Goal: Information Seeking & Learning: Learn about a topic

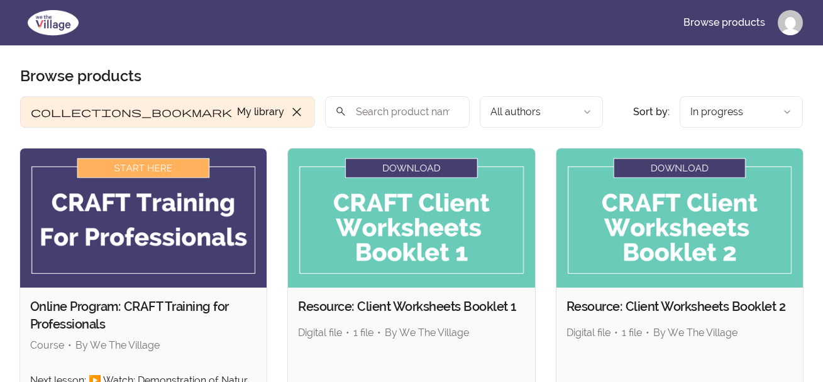
click at [130, 211] on img at bounding box center [143, 217] width 247 height 139
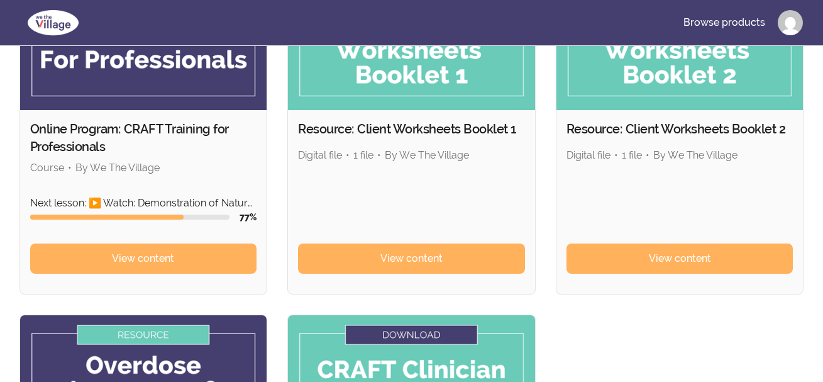
scroll to position [192, 0]
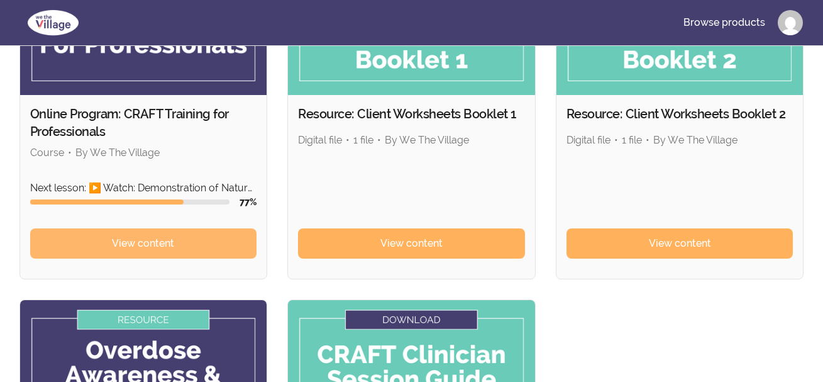
click at [195, 237] on link "View content" at bounding box center [143, 243] width 227 height 30
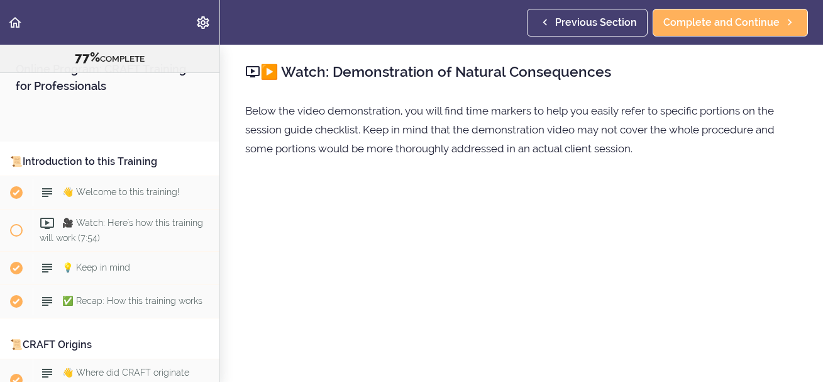
scroll to position [7193, 0]
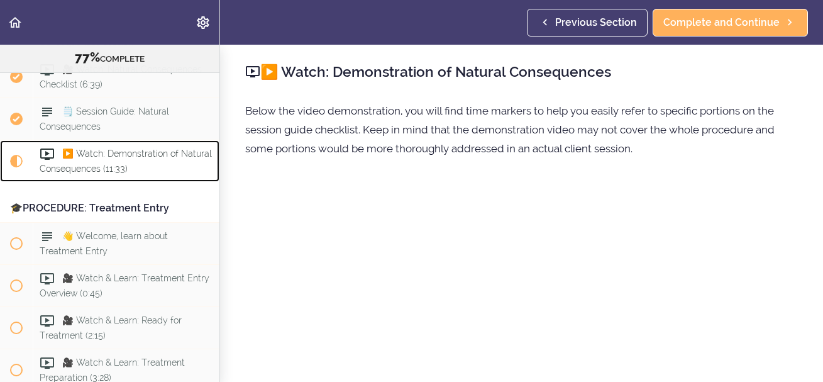
click at [111, 182] on div "▶️ Watch: Demonstration of Natural Consequences (11:33)" at bounding box center [126, 161] width 187 height 42
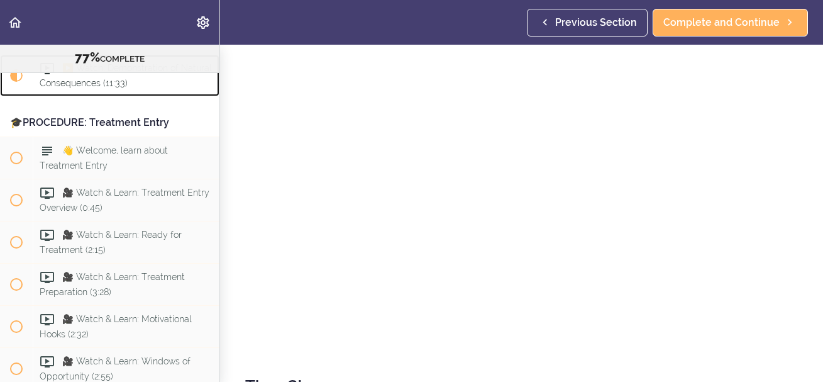
scroll to position [181, 0]
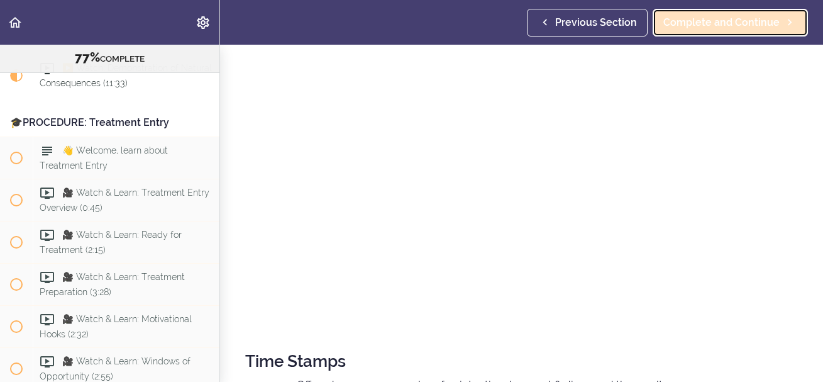
click at [734, 24] on span "Complete and Continue" at bounding box center [722, 22] width 116 height 15
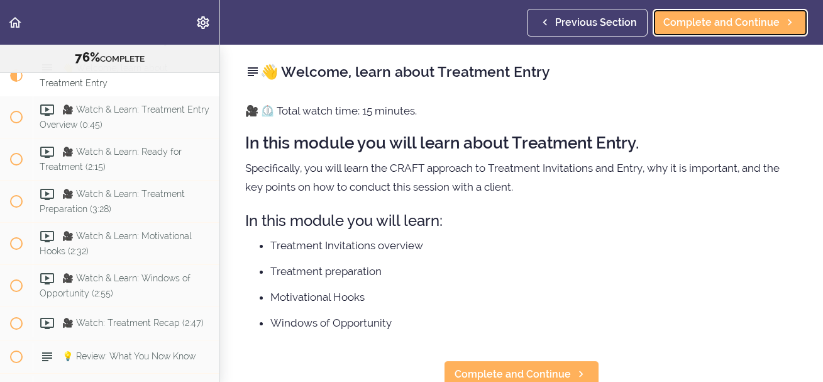
scroll to position [8, 0]
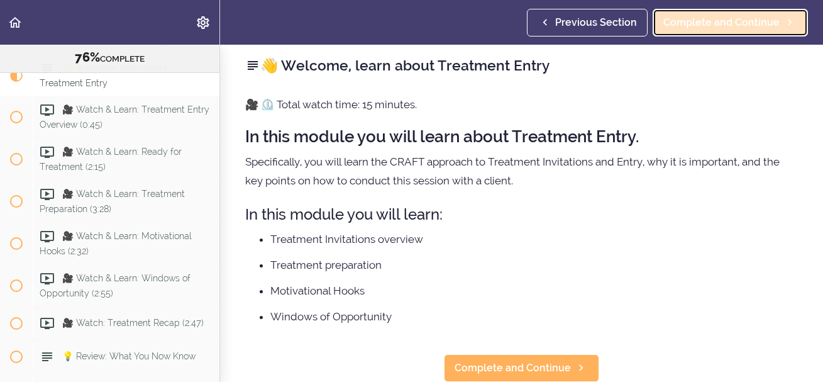
click at [752, 20] on span "Complete and Continue" at bounding box center [722, 22] width 116 height 15
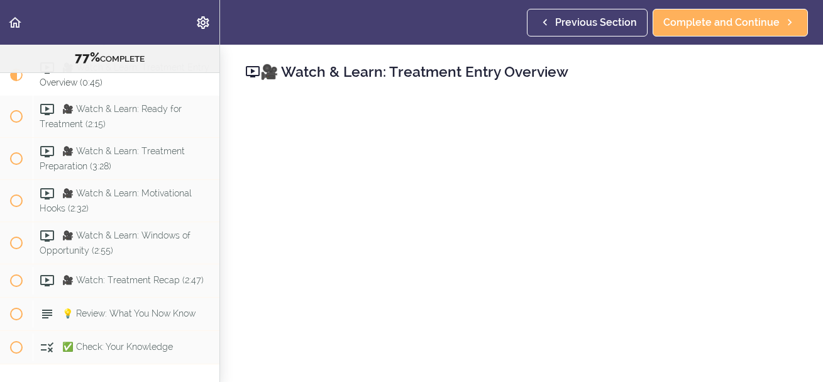
scroll to position [60, 0]
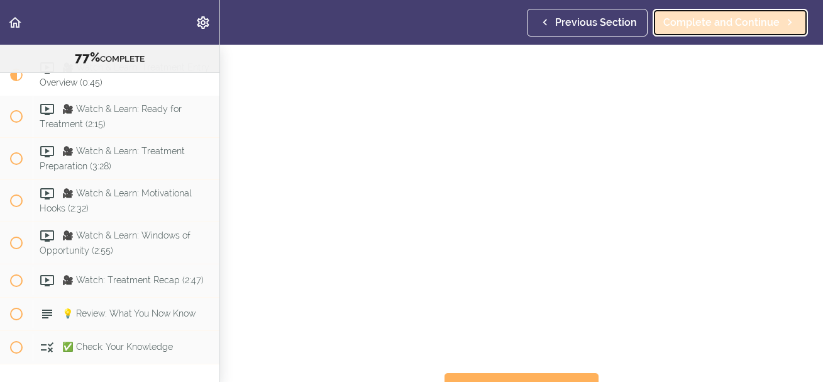
click at [753, 25] on span "Complete and Continue" at bounding box center [722, 22] width 116 height 15
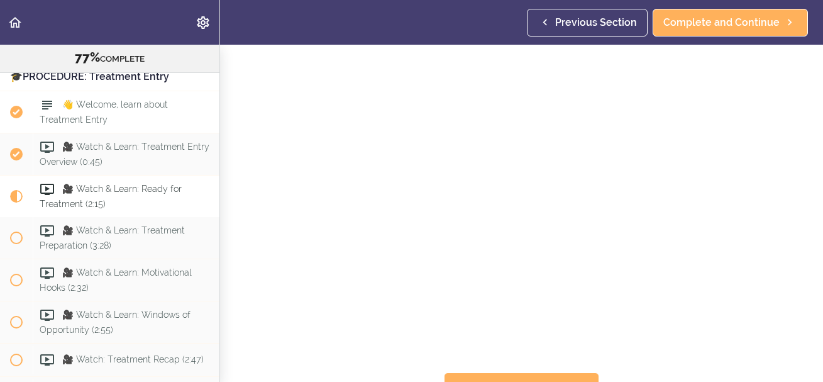
scroll to position [7326, 0]
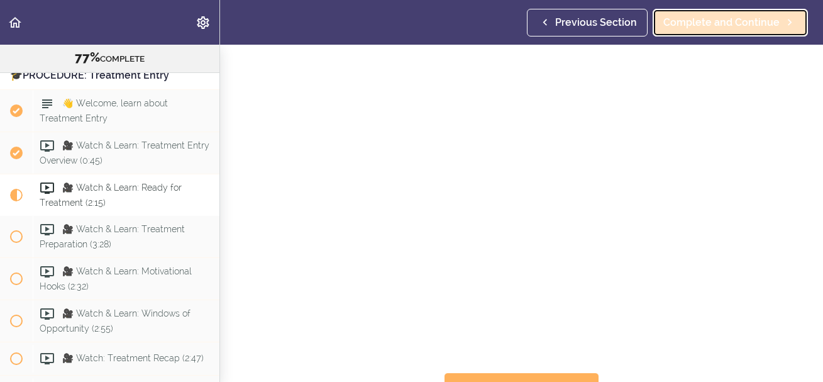
click at [679, 35] on link "Complete and Continue" at bounding box center [730, 23] width 155 height 28
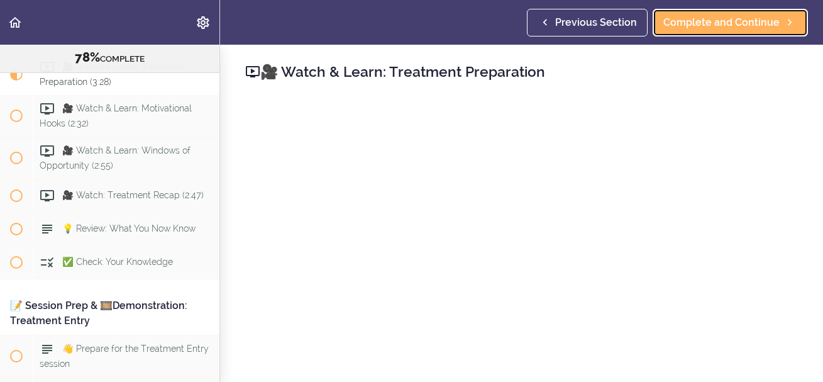
scroll to position [60, 0]
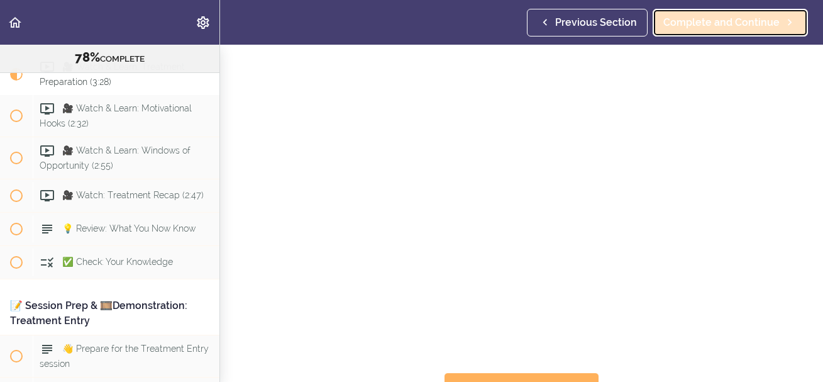
click at [685, 29] on span "Complete and Continue" at bounding box center [722, 22] width 116 height 15
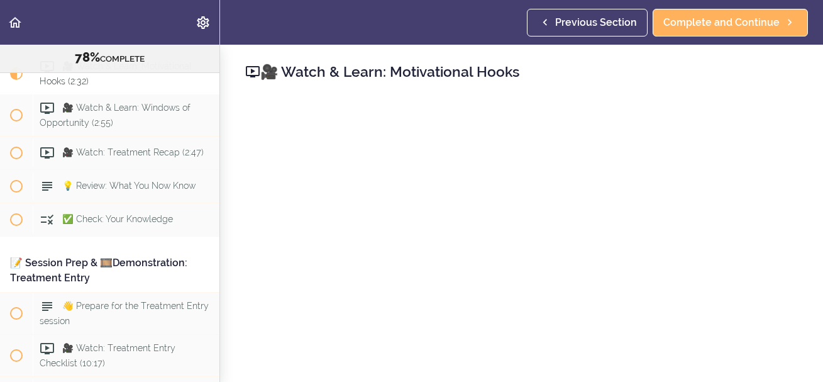
scroll to position [60, 0]
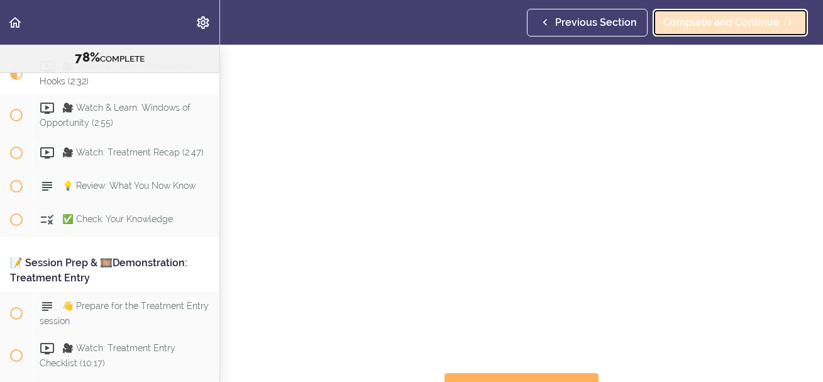
click at [708, 25] on span "Complete and Continue" at bounding box center [722, 22] width 116 height 15
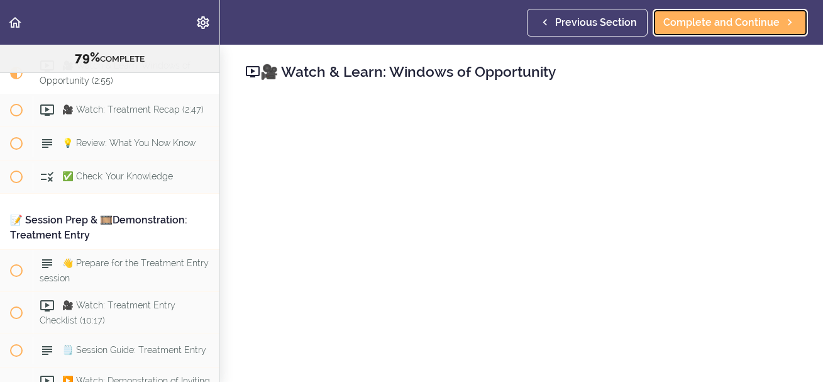
scroll to position [60, 0]
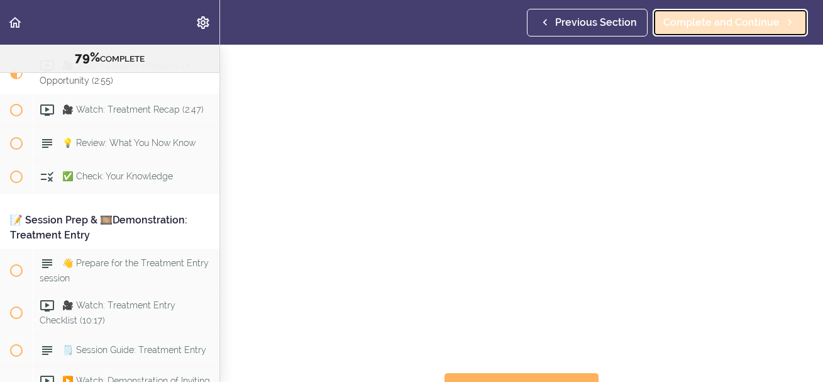
click at [709, 15] on span "Complete and Continue" at bounding box center [722, 22] width 116 height 15
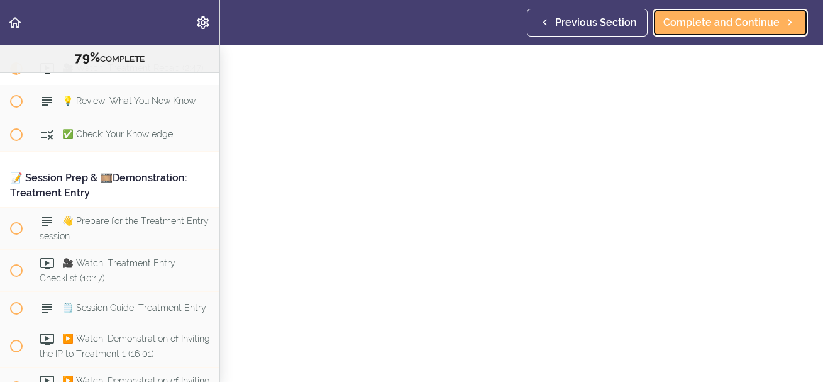
scroll to position [60, 0]
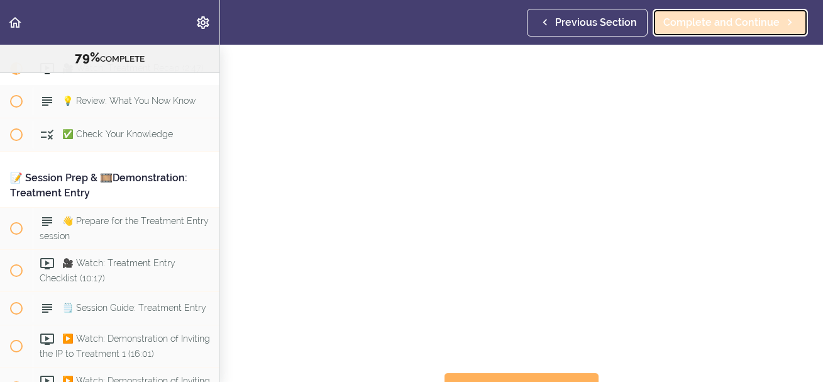
click at [686, 28] on span "Complete and Continue" at bounding box center [722, 22] width 116 height 15
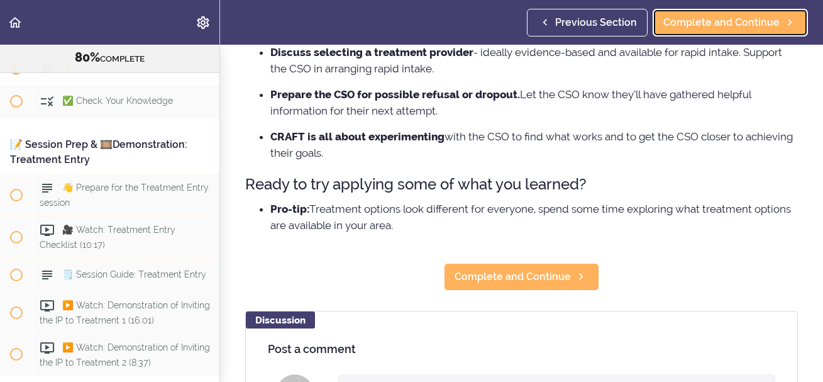
scroll to position [302, 0]
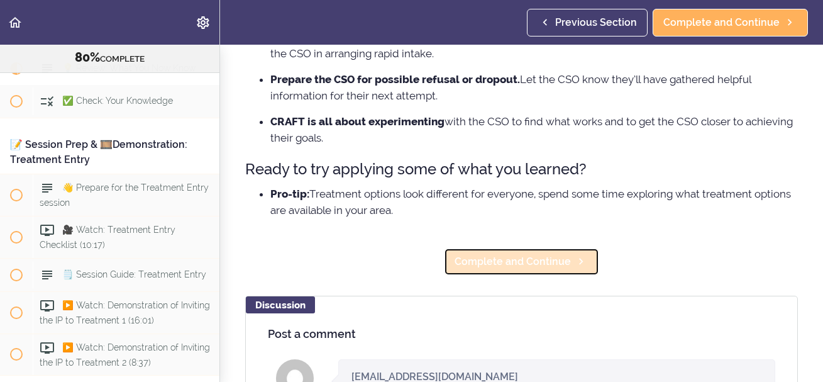
click at [570, 267] on link "Complete and Continue" at bounding box center [521, 262] width 155 height 28
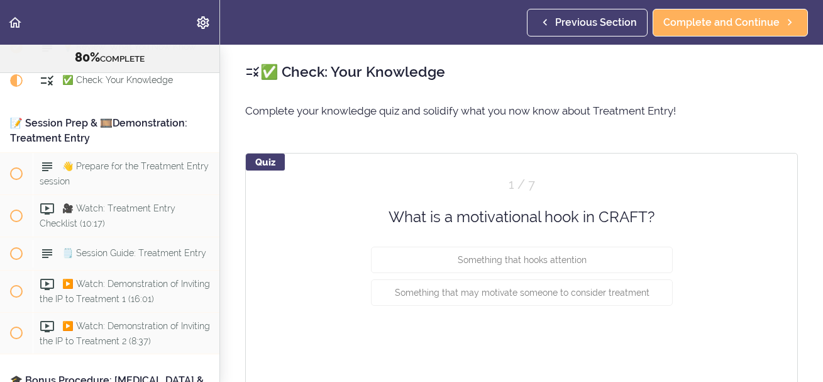
scroll to position [7684, 0]
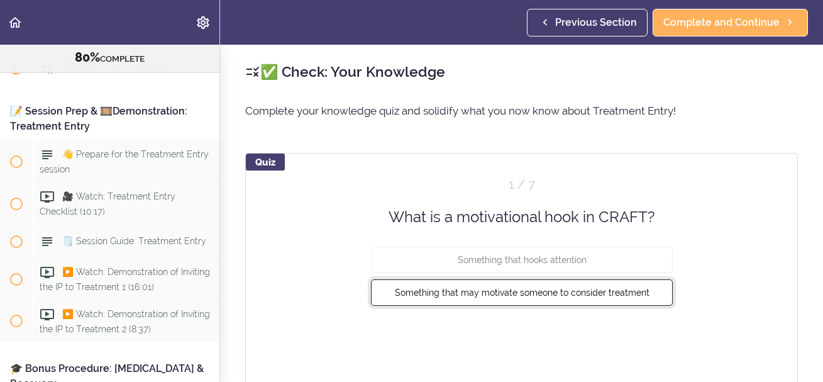
click at [640, 289] on span "Something that may motivate someone to consider treatment" at bounding box center [521, 292] width 255 height 10
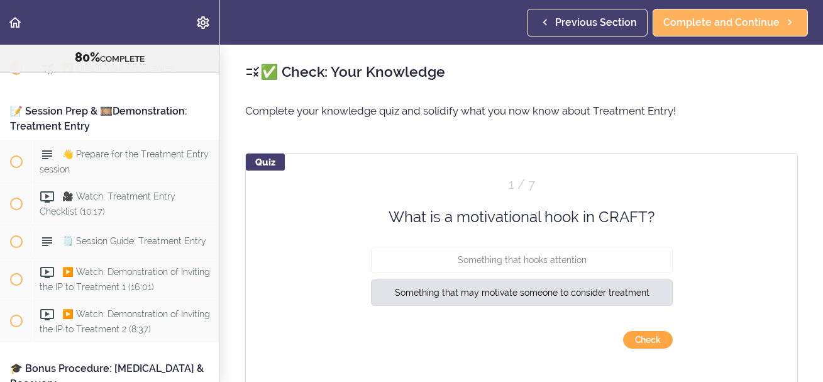
click at [648, 335] on button "Check" at bounding box center [648, 340] width 50 height 18
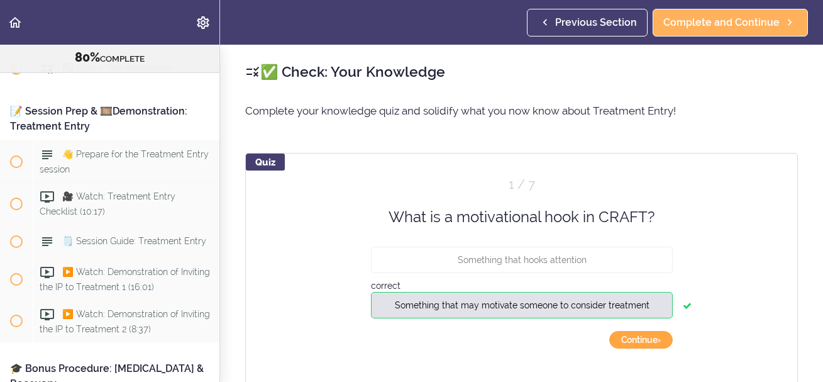
click at [643, 344] on button "Continue ›" at bounding box center [641, 340] width 64 height 18
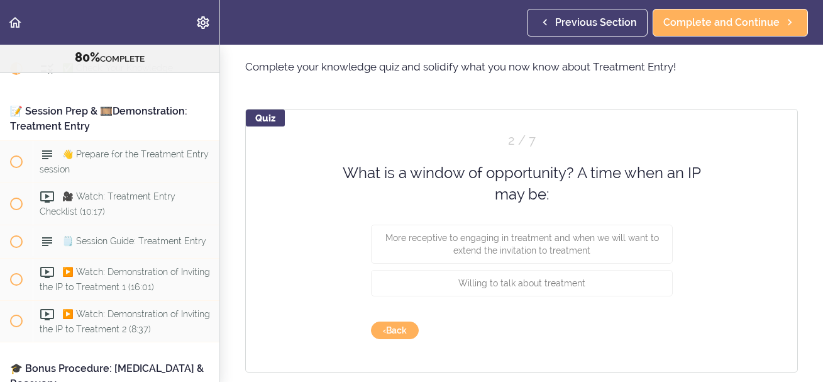
scroll to position [60, 0]
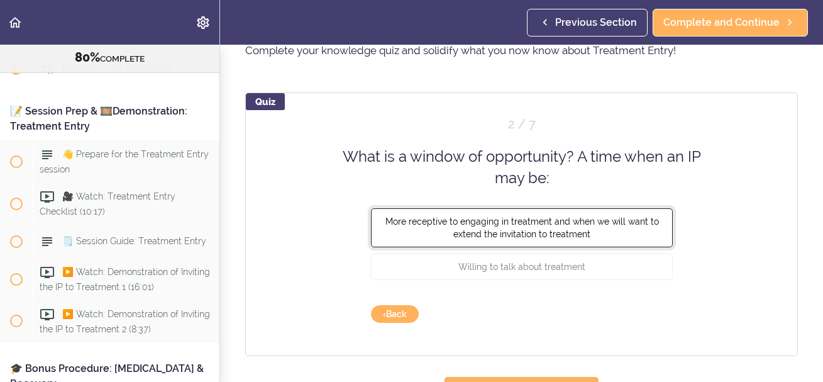
click at [392, 235] on button "More receptive to engaging in treatment and when we will want to extend the inv…" at bounding box center [522, 227] width 302 height 39
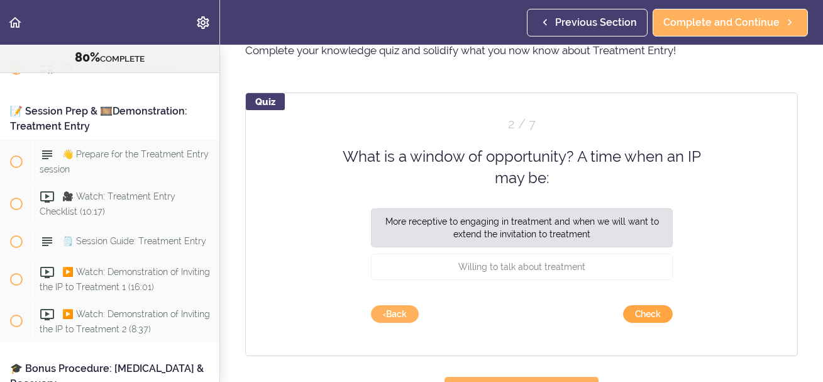
click at [652, 318] on button "Check" at bounding box center [648, 314] width 50 height 18
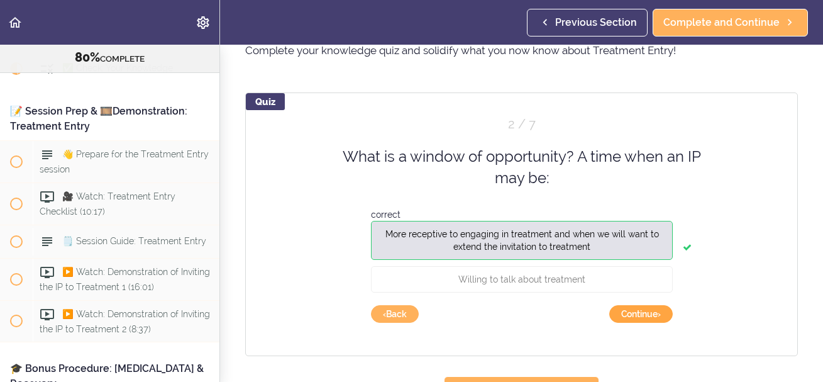
click at [652, 318] on button "Continue ›" at bounding box center [641, 314] width 64 height 18
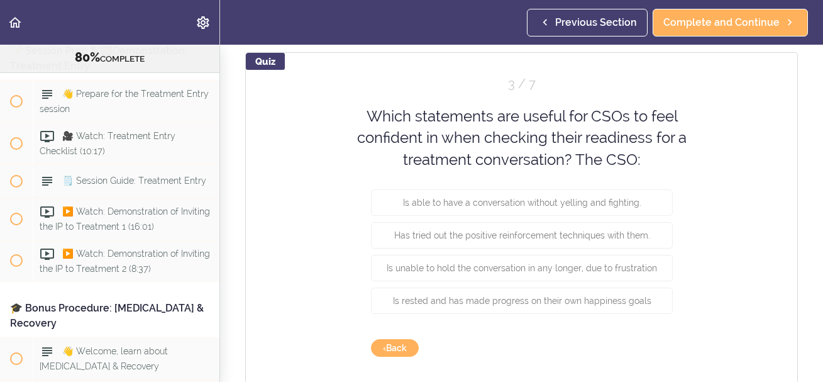
scroll to position [121, 0]
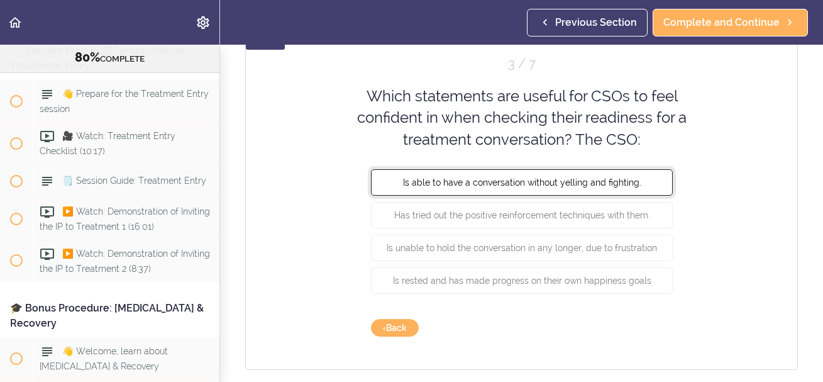
click at [521, 190] on button "Is able to have a conversation without yelling and fighting." at bounding box center [522, 182] width 302 height 26
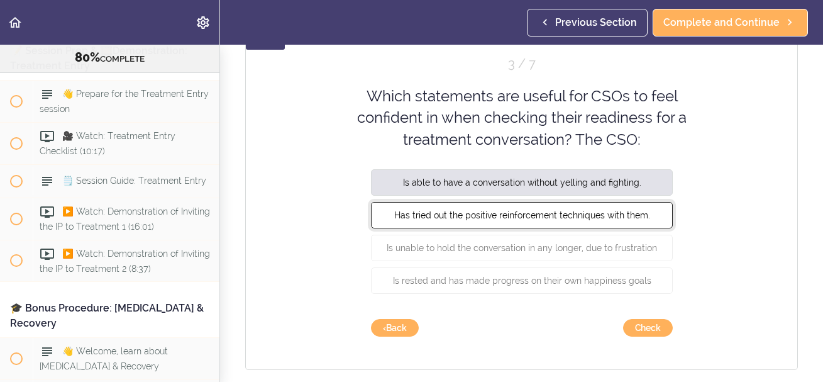
click at [558, 225] on button "Has tried out the positive reinforcement techniques with them." at bounding box center [522, 215] width 302 height 26
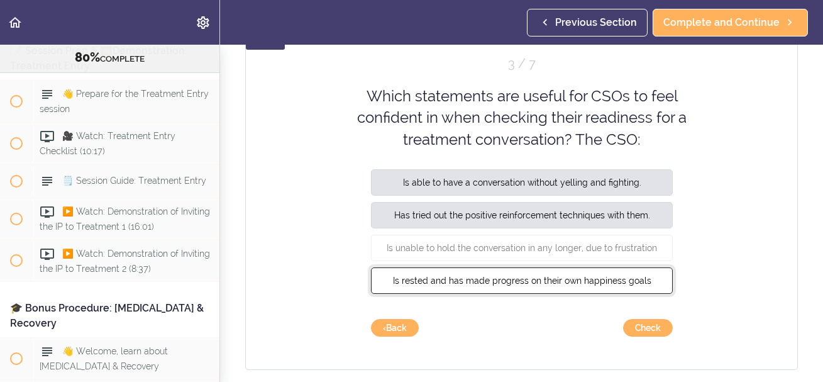
click at [482, 285] on span "Is rested and has made progress on their own happiness goals" at bounding box center [521, 280] width 258 height 10
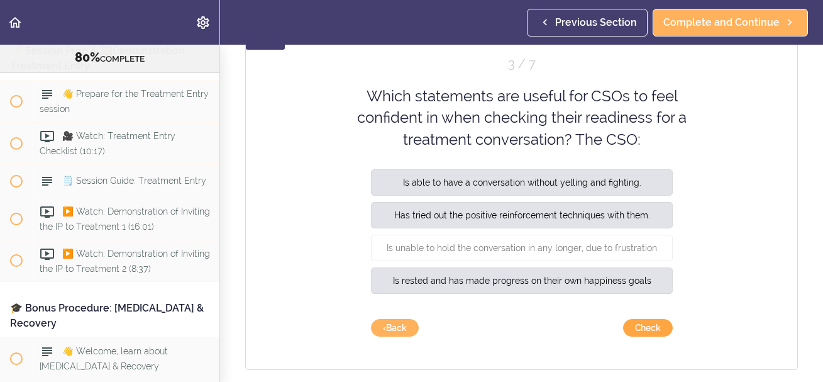
click at [658, 331] on button "Check" at bounding box center [648, 328] width 50 height 18
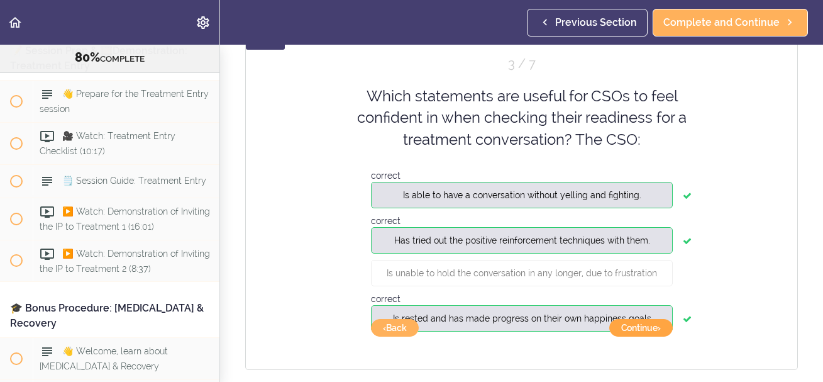
click at [665, 334] on button "Continue ›" at bounding box center [641, 328] width 64 height 18
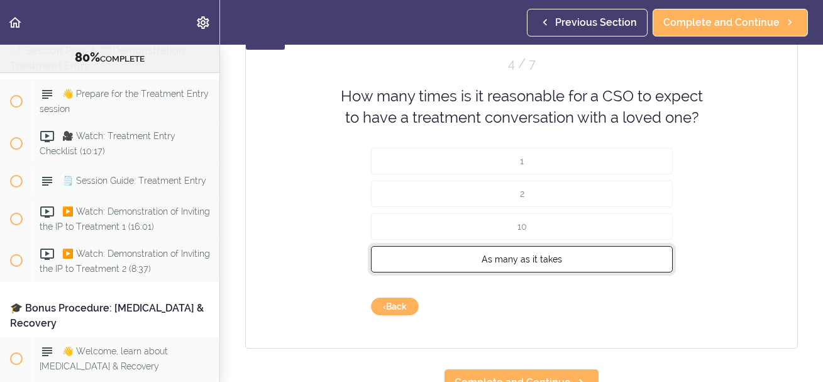
click at [603, 258] on button "As many as it takes" at bounding box center [522, 258] width 302 height 26
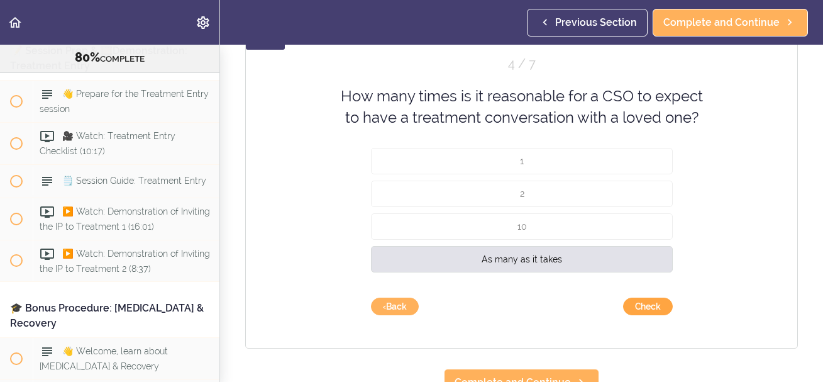
click at [645, 303] on button "Check" at bounding box center [648, 306] width 50 height 18
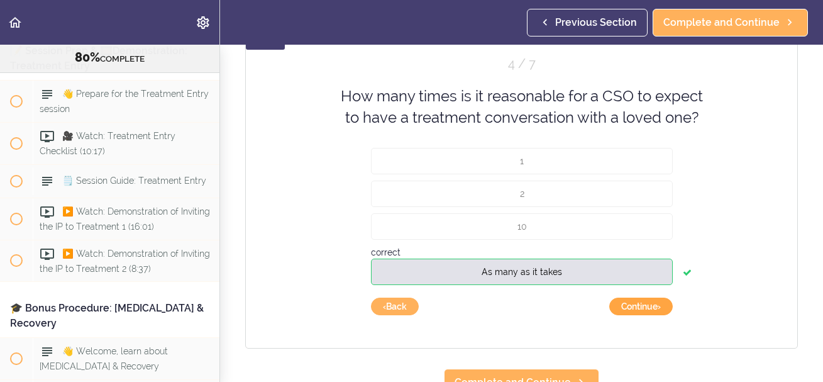
click at [650, 310] on button "Continue ›" at bounding box center [641, 306] width 64 height 18
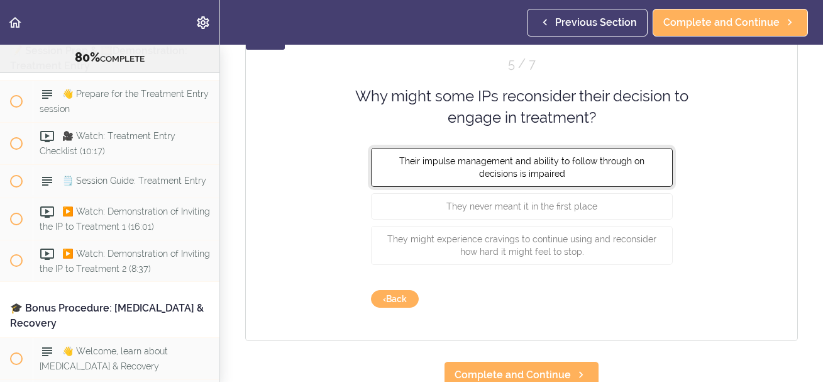
click at [617, 175] on button "Their impulse management and ability to follow through on decisions is impaired" at bounding box center [522, 166] width 302 height 39
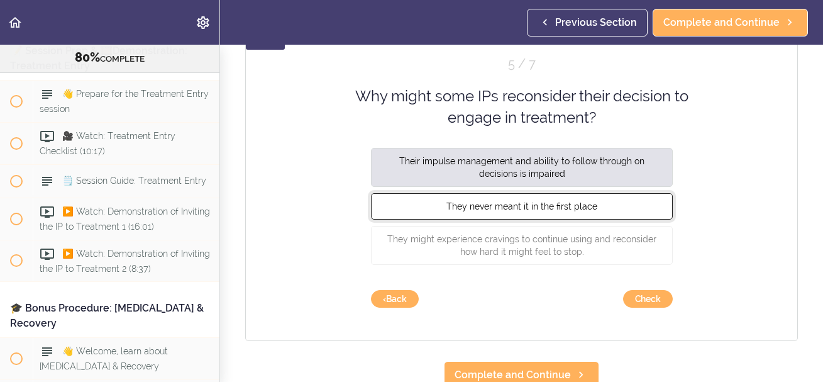
click at [632, 200] on button "They never meant it in the first place" at bounding box center [522, 205] width 302 height 26
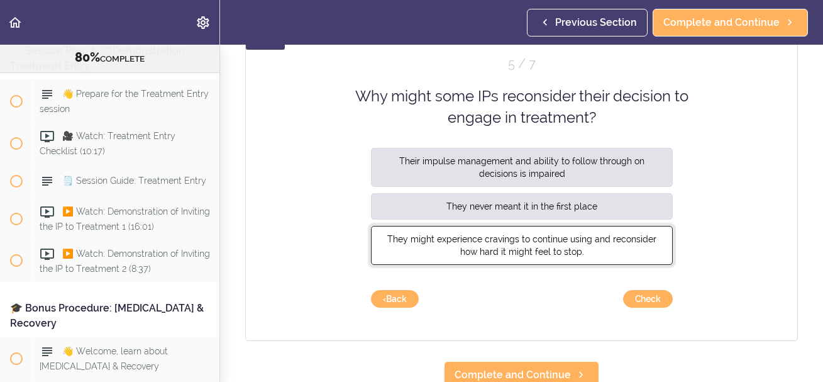
click at [626, 247] on button "They might experience cravings to continue using and reconsider how hard it mig…" at bounding box center [522, 244] width 302 height 39
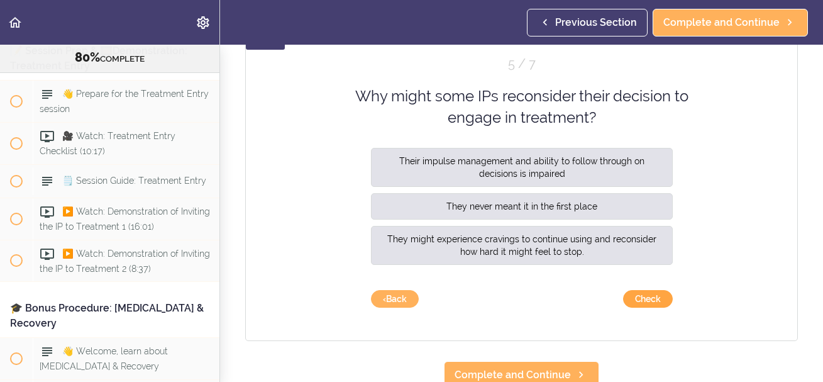
click at [656, 298] on button "Check" at bounding box center [648, 299] width 50 height 18
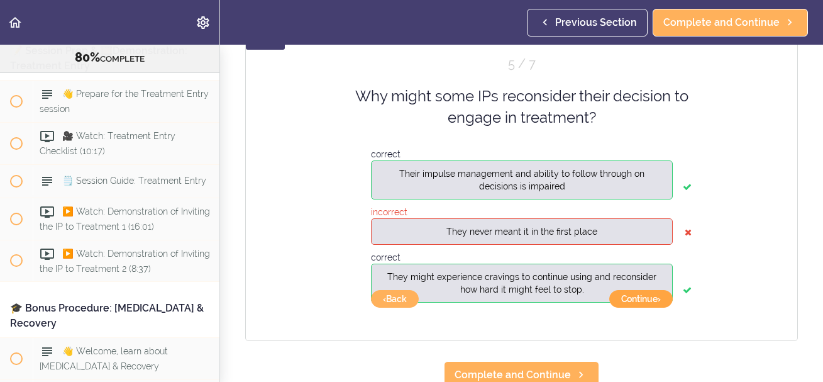
click at [632, 296] on button "Continue ›" at bounding box center [641, 299] width 64 height 18
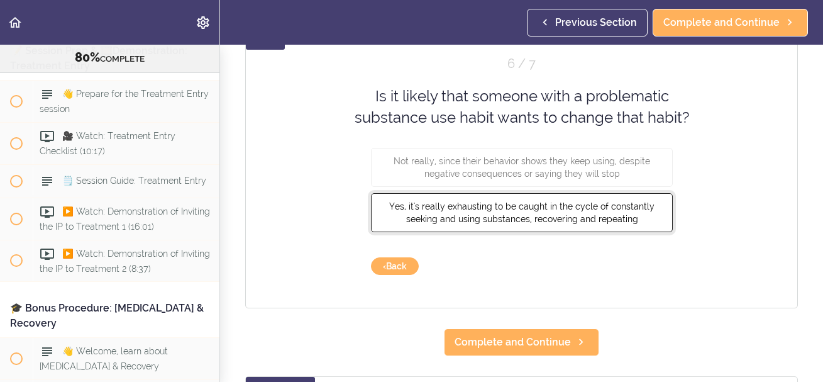
click at [597, 216] on span "Yes, it's really exhausting to be caught in the cycle of constantly seeking and…" at bounding box center [521, 212] width 265 height 23
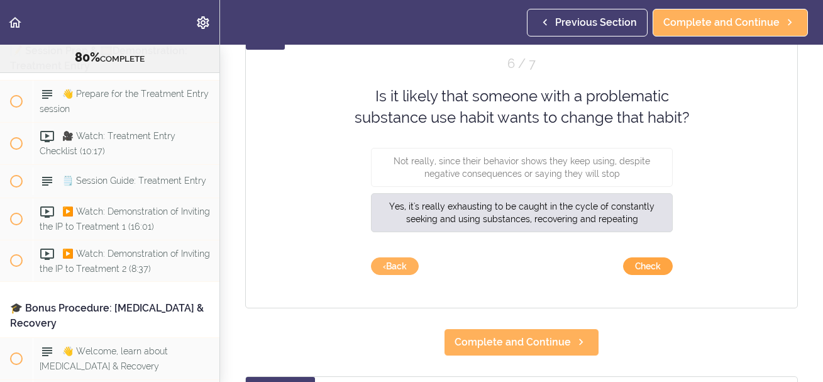
click at [656, 272] on button "Check" at bounding box center [648, 266] width 50 height 18
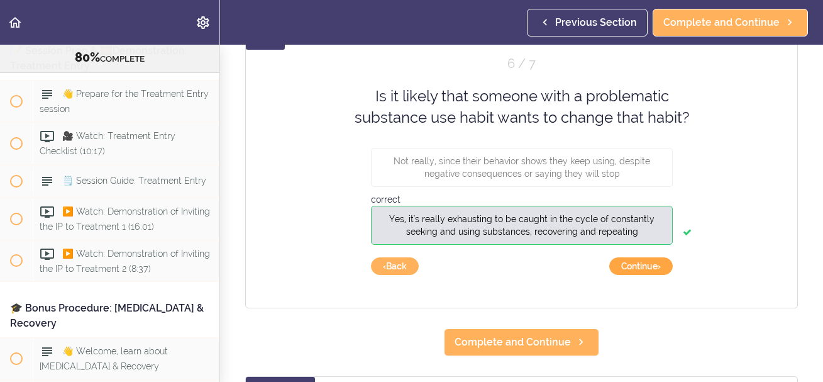
click at [660, 269] on button "Continue ›" at bounding box center [641, 266] width 64 height 18
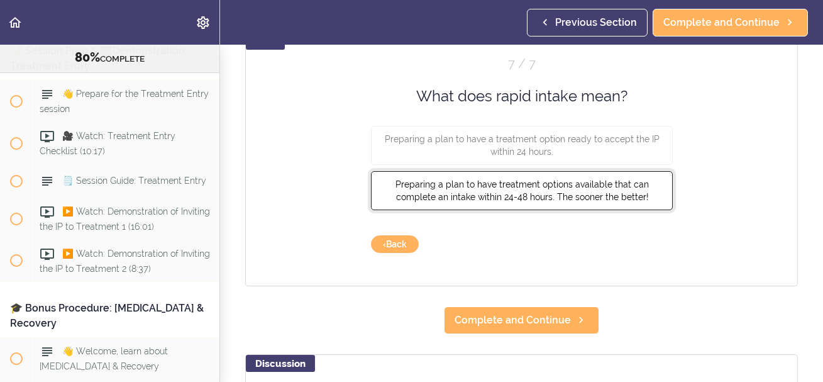
click at [643, 194] on span "Preparing a plan to have treatment options available that can complete an intak…" at bounding box center [521, 190] width 253 height 23
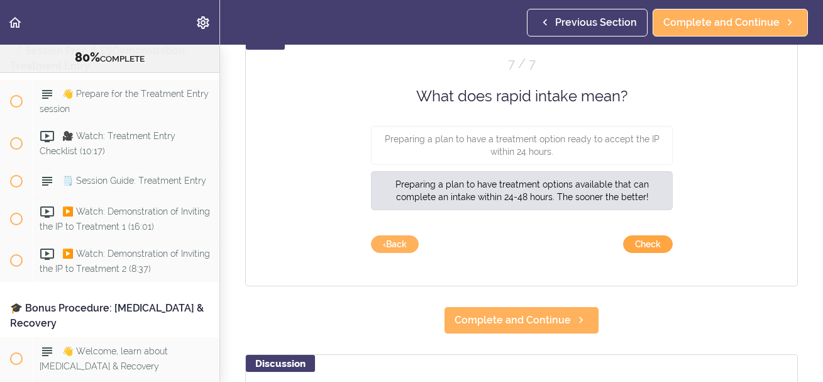
click at [648, 250] on button "Check" at bounding box center [648, 244] width 50 height 18
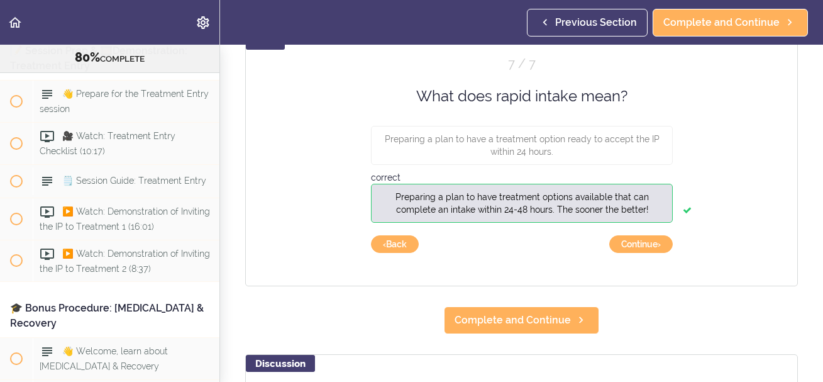
click at [677, 232] on div "Quiz 7 / 7 What does rapid intake mean? Preparing a plan to have a treatment op…" at bounding box center [521, 159] width 553 height 254
click at [667, 243] on button "Continue ›" at bounding box center [641, 244] width 64 height 18
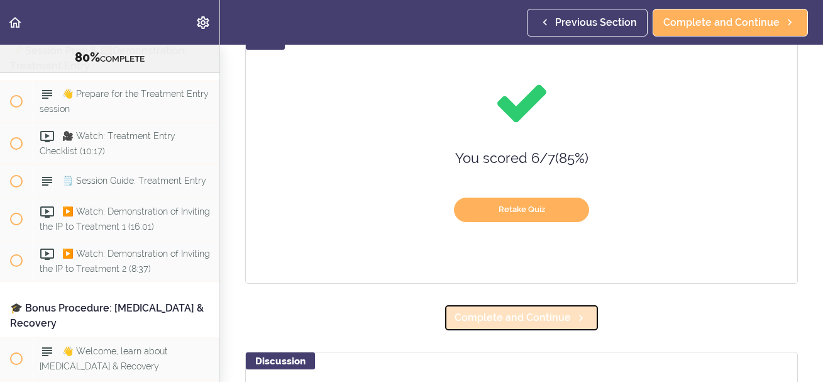
click at [535, 312] on span "Complete and Continue" at bounding box center [513, 317] width 116 height 15
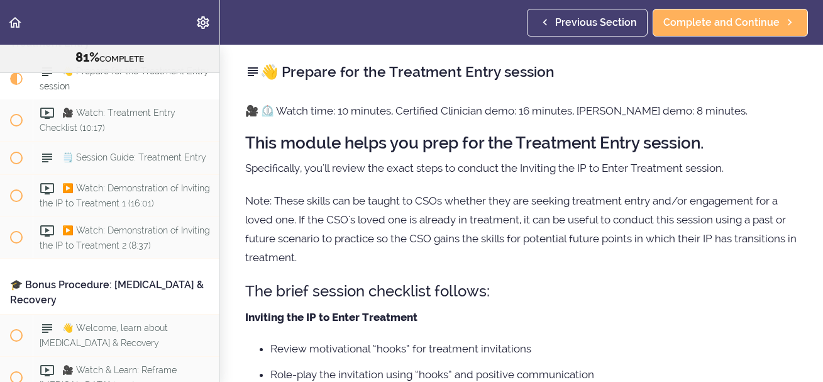
scroll to position [7773, 0]
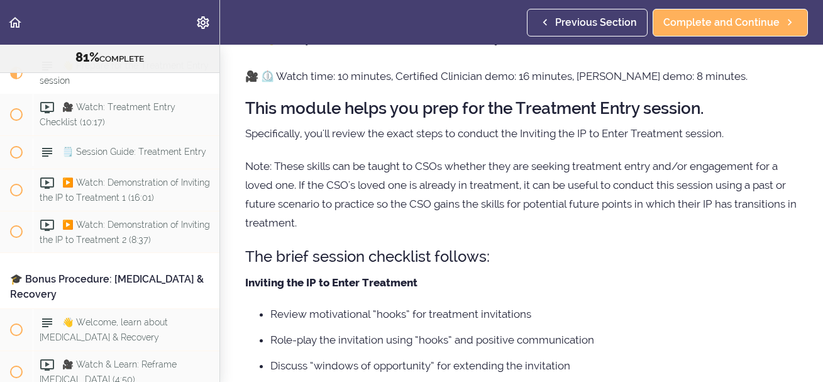
drag, startPoint x: 583, startPoint y: 138, endPoint x: 604, endPoint y: 153, distance: 25.3
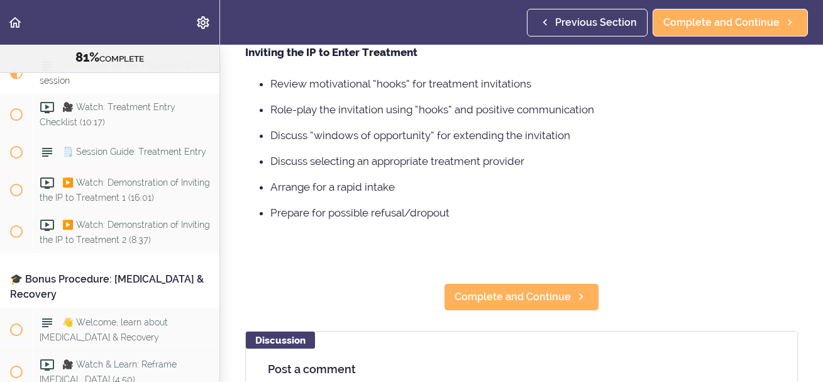
scroll to position [281, 0]
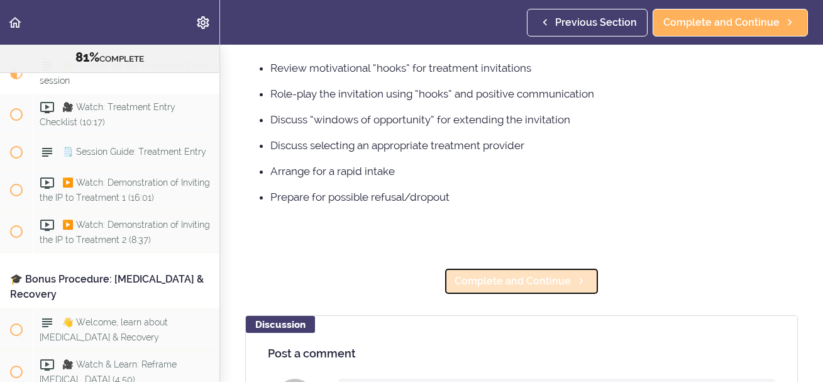
click at [531, 289] on span "Complete and Continue" at bounding box center [513, 281] width 116 height 15
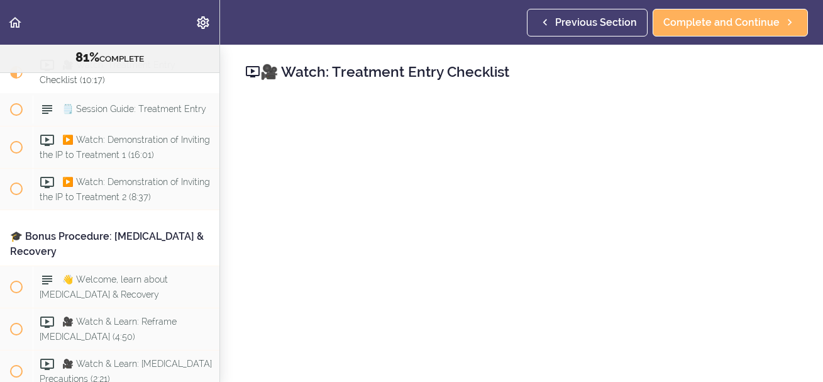
scroll to position [60, 0]
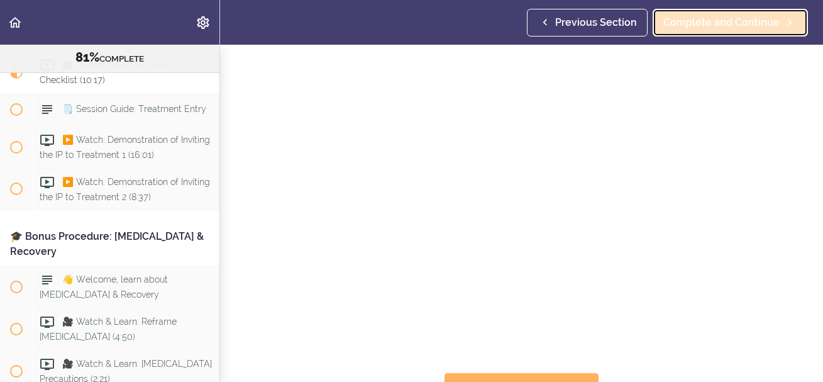
click at [751, 27] on span "Complete and Continue" at bounding box center [722, 22] width 116 height 15
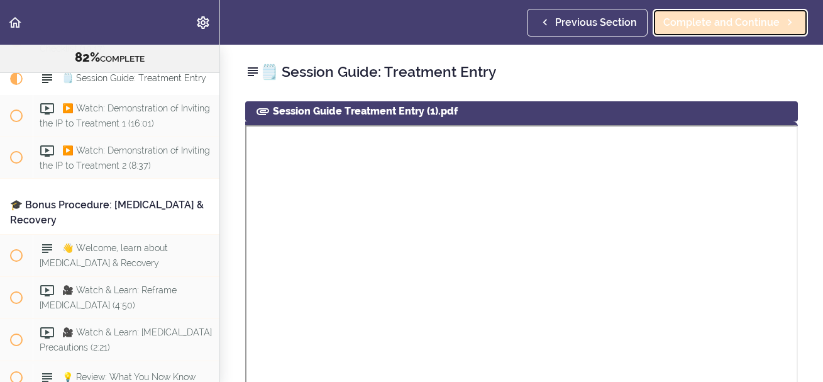
scroll to position [7858, 0]
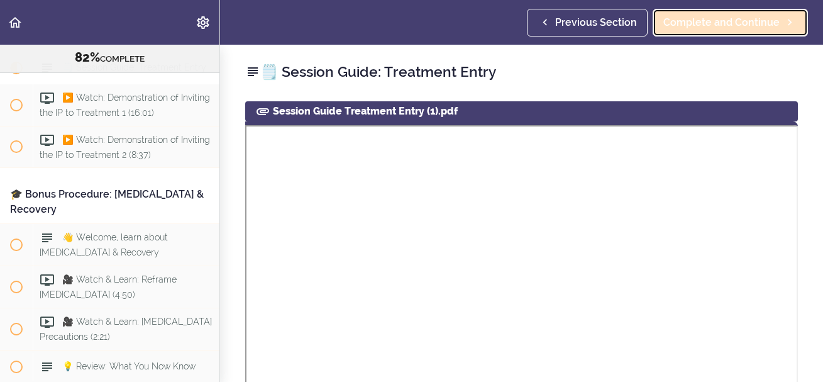
click at [723, 23] on span "Complete and Continue" at bounding box center [722, 22] width 116 height 15
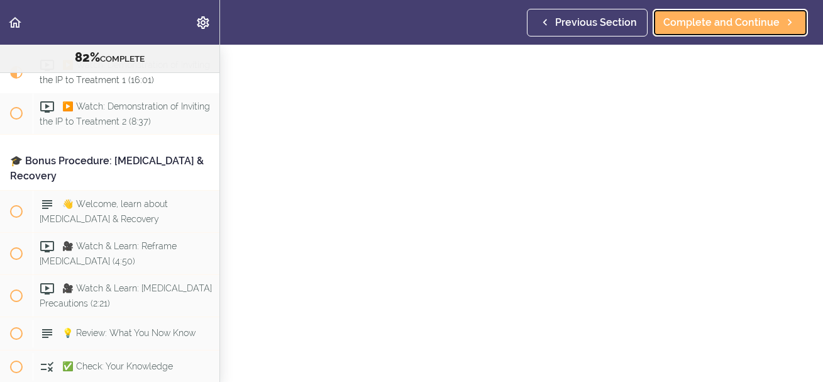
scroll to position [121, 0]
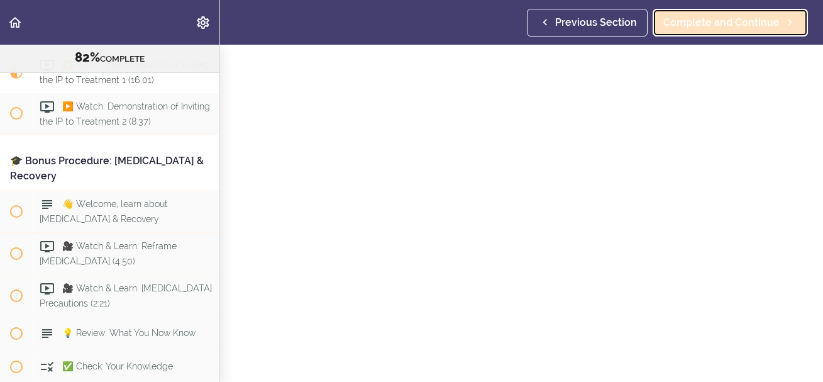
click at [734, 27] on span "Complete and Continue" at bounding box center [722, 22] width 116 height 15
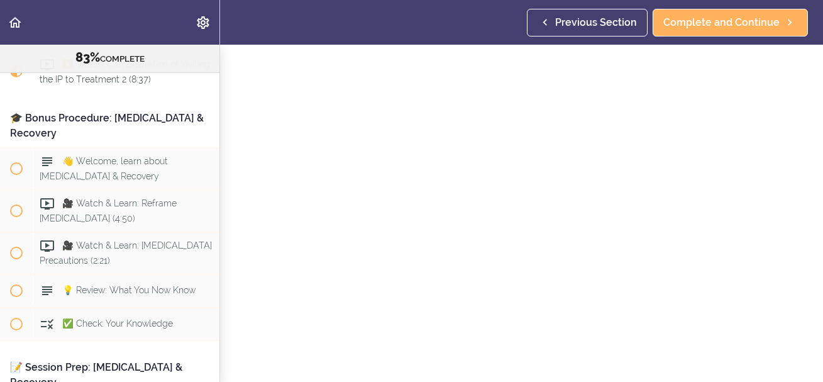
scroll to position [181, 0]
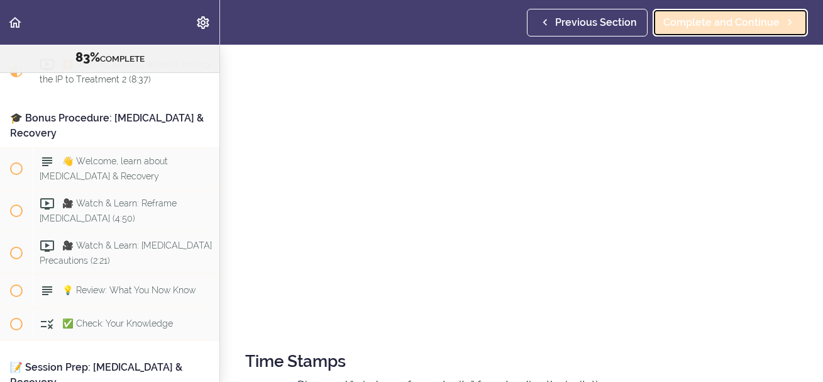
click at [704, 21] on span "Complete and Continue" at bounding box center [722, 22] width 116 height 15
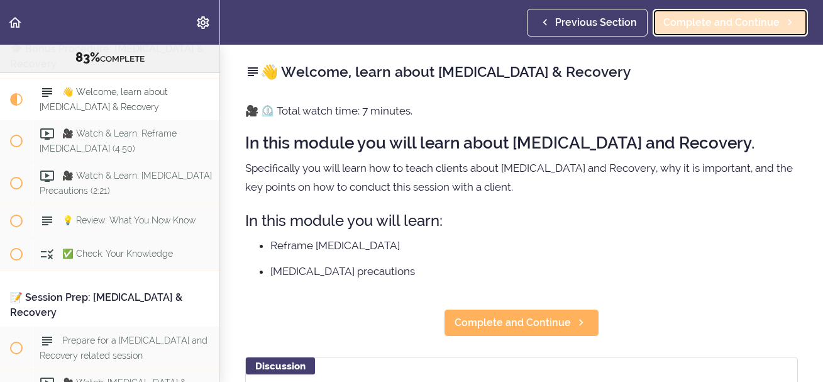
scroll to position [8018, 0]
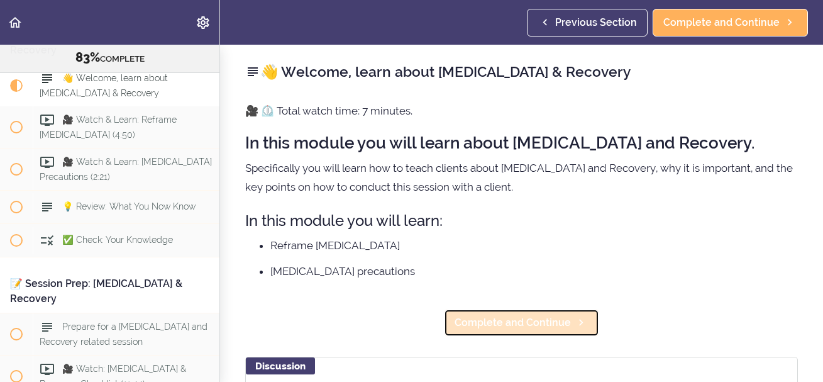
click at [525, 316] on span "Complete and Continue" at bounding box center [513, 322] width 116 height 15
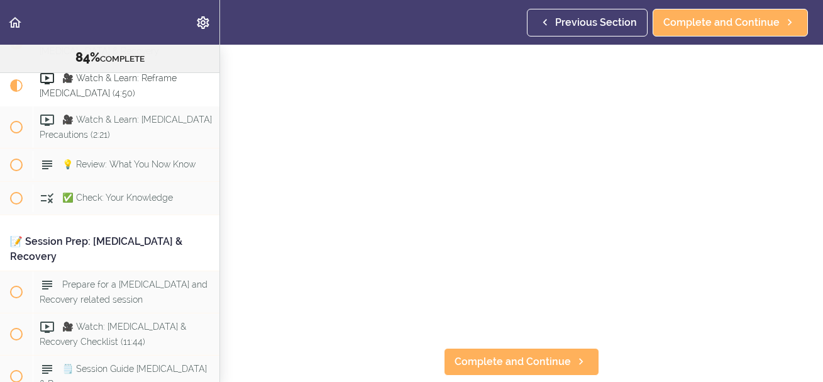
scroll to position [60, 0]
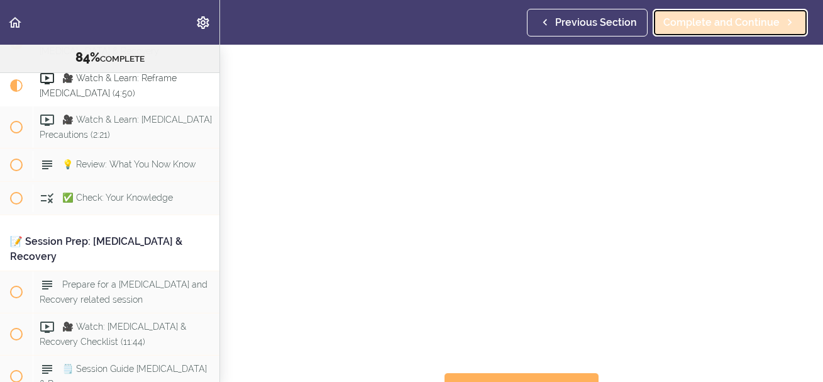
click at [719, 25] on span "Complete and Continue" at bounding box center [722, 22] width 116 height 15
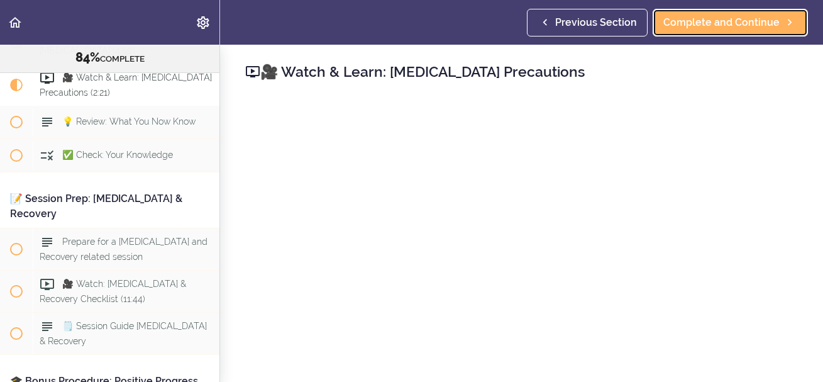
scroll to position [60, 0]
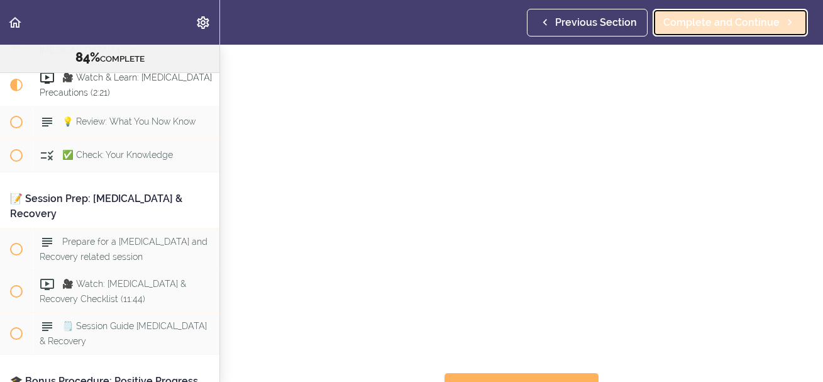
click at [750, 19] on span "Complete and Continue" at bounding box center [722, 22] width 116 height 15
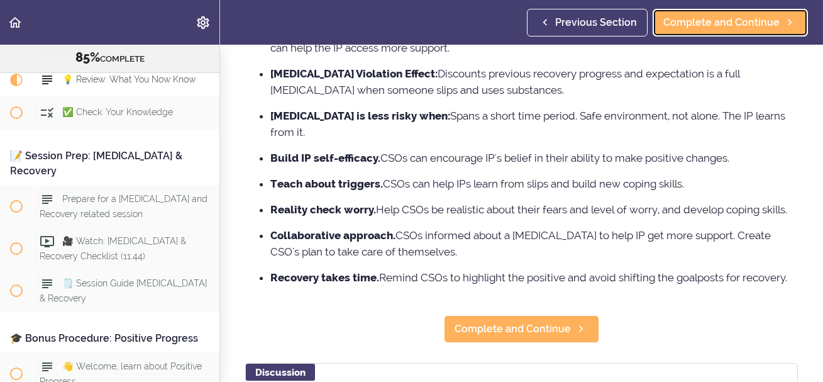
scroll to position [242, 0]
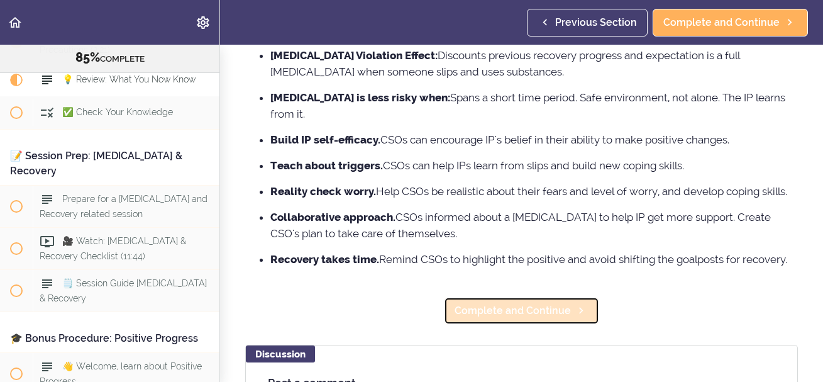
click at [561, 303] on span "Complete and Continue" at bounding box center [513, 310] width 116 height 15
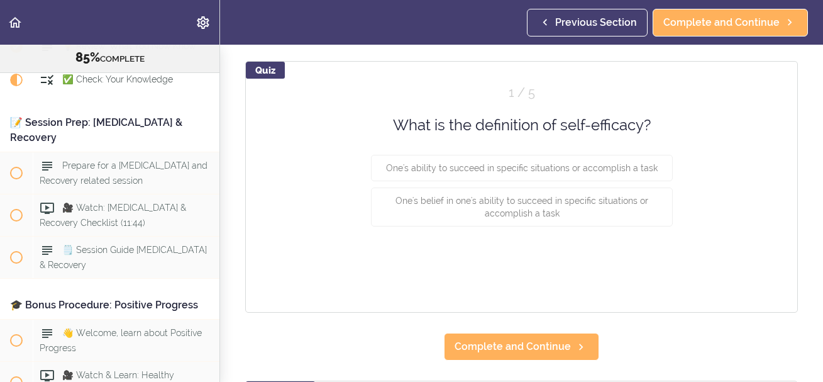
scroll to position [121, 0]
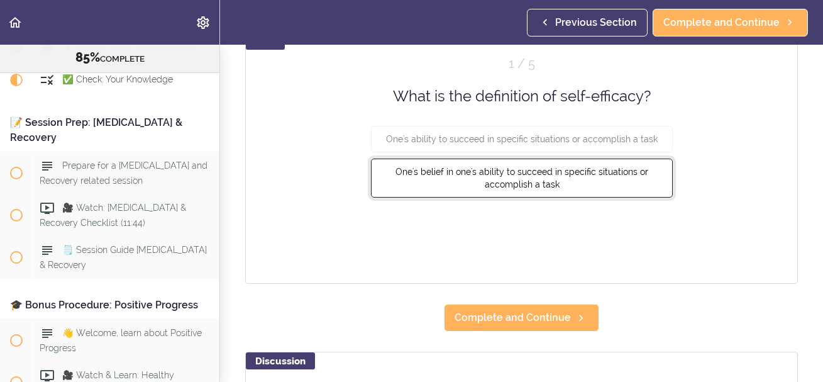
click at [542, 190] on button "One's belief in one's ability to succeed in specific situations or accomplish a…" at bounding box center [522, 177] width 302 height 39
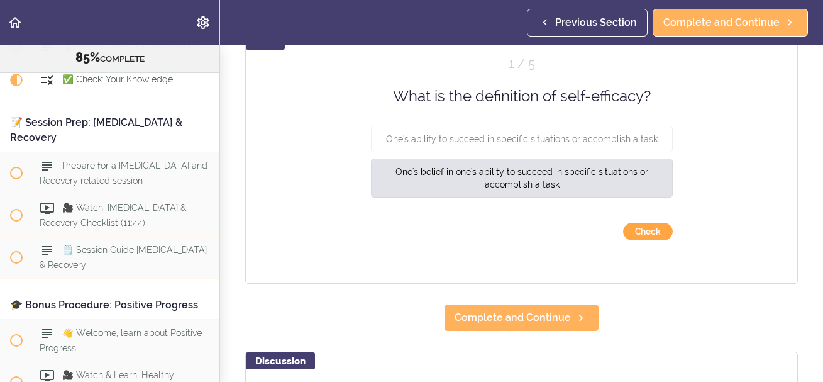
click at [648, 230] on button "Check" at bounding box center [648, 232] width 50 height 18
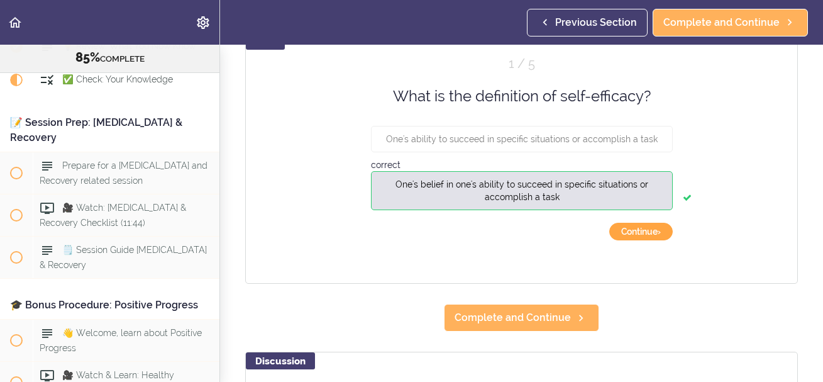
click at [657, 230] on button "Continue ›" at bounding box center [641, 232] width 64 height 18
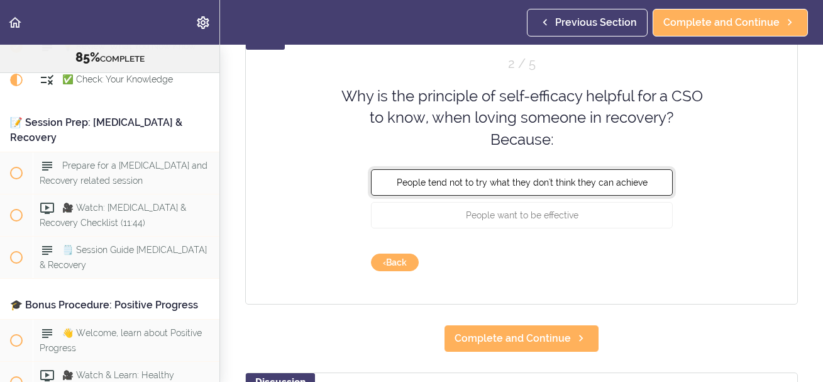
click at [589, 188] on button "People tend not to try what they don't think they can achieve" at bounding box center [522, 182] width 302 height 26
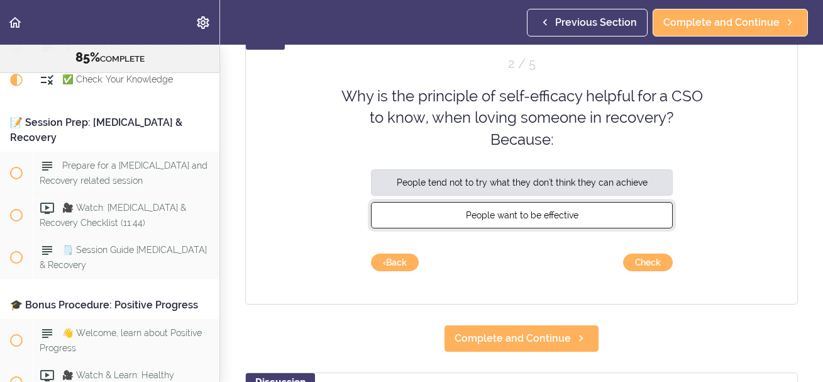
click at [573, 215] on span "People want to be effective" at bounding box center [521, 215] width 113 height 10
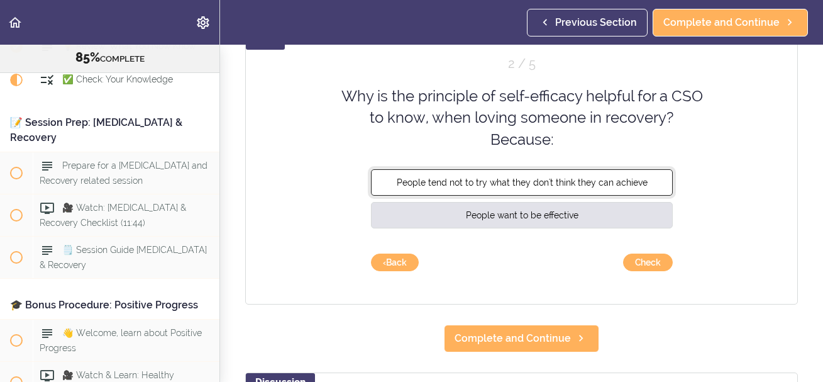
click at [577, 183] on span "People tend not to try what they don't think they can achieve" at bounding box center [521, 182] width 251 height 10
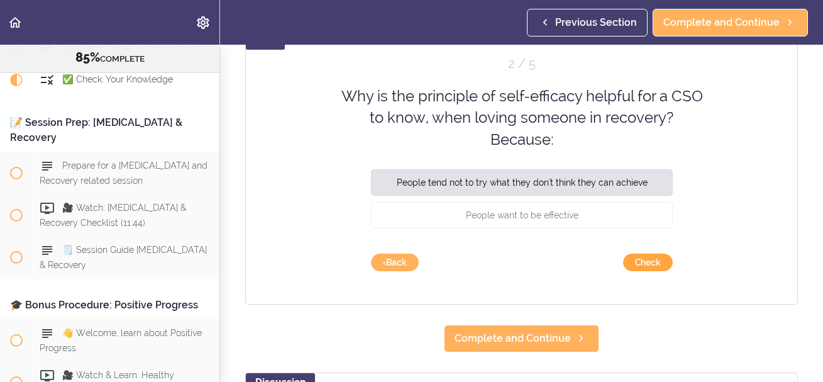
click at [649, 260] on button "Check" at bounding box center [648, 262] width 50 height 18
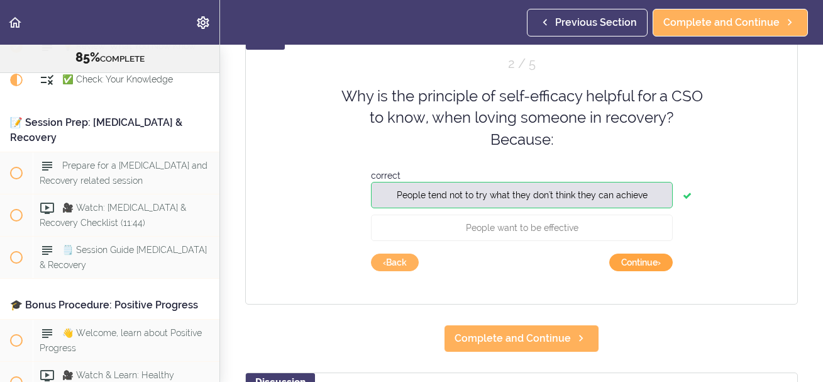
click at [642, 263] on button "Continue ›" at bounding box center [641, 262] width 64 height 18
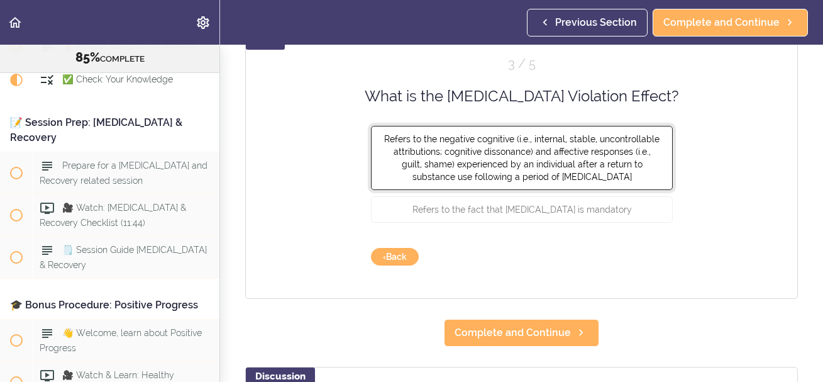
click at [579, 167] on span "Refers to the negative cognitive (i.e., internal, stable, uncontrollable attrib…" at bounding box center [521, 158] width 275 height 48
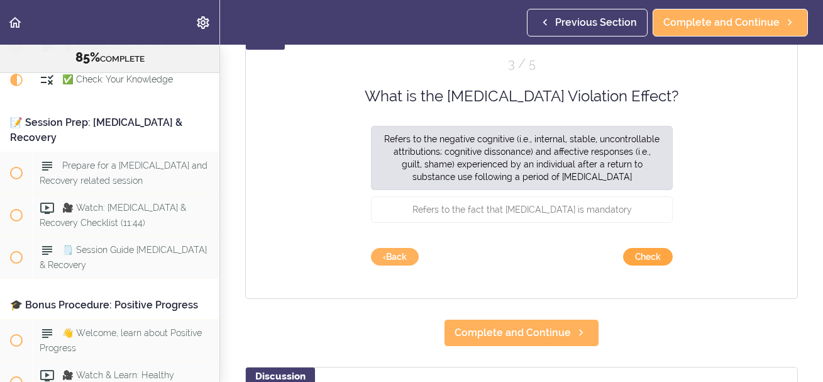
click at [655, 258] on button "Check" at bounding box center [648, 257] width 50 height 18
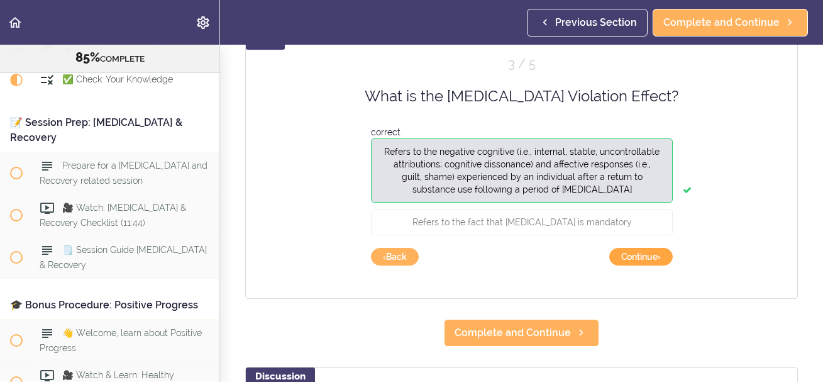
click at [633, 255] on button "Continue ›" at bounding box center [641, 257] width 64 height 18
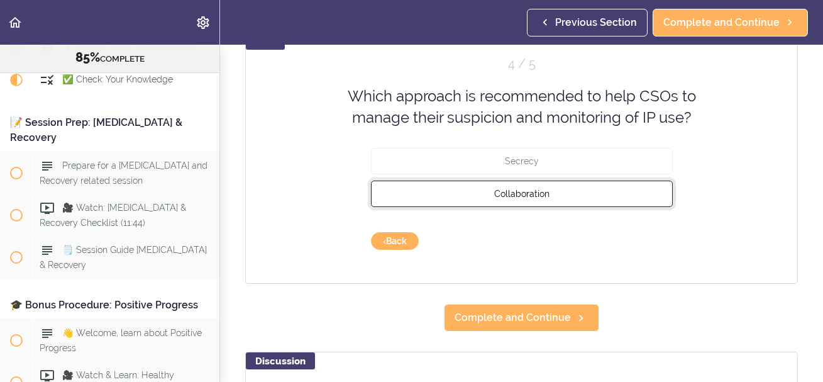
click at [536, 195] on span "Collaboration" at bounding box center [521, 193] width 55 height 10
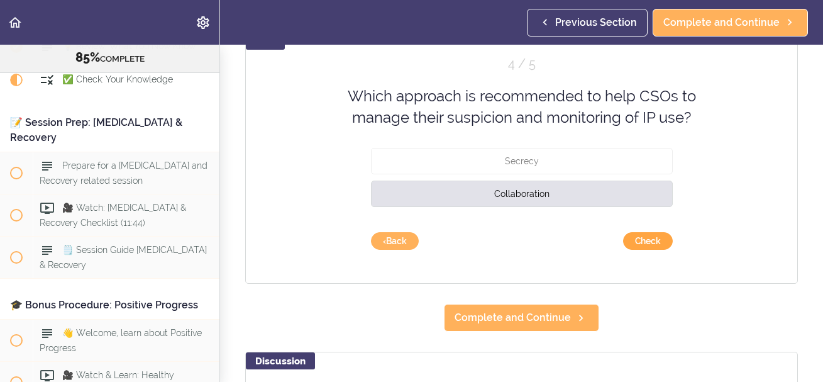
click at [665, 246] on button "Check" at bounding box center [648, 241] width 50 height 18
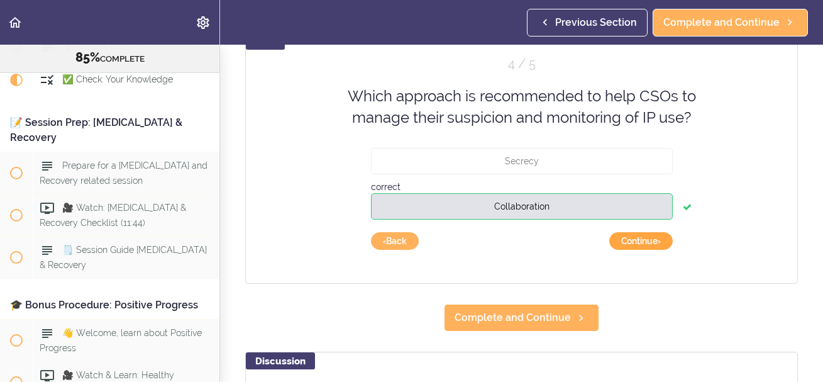
click at [648, 246] on button "Continue ›" at bounding box center [641, 241] width 64 height 18
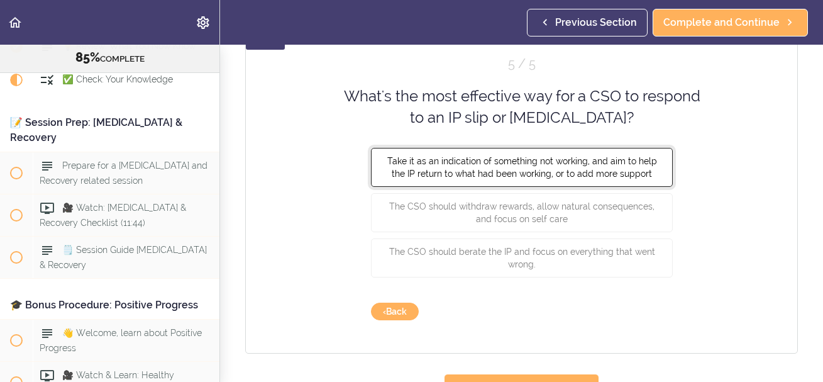
click at [592, 177] on span "Take it as an indication of something not working, and aim to help the IP retur…" at bounding box center [522, 166] width 270 height 23
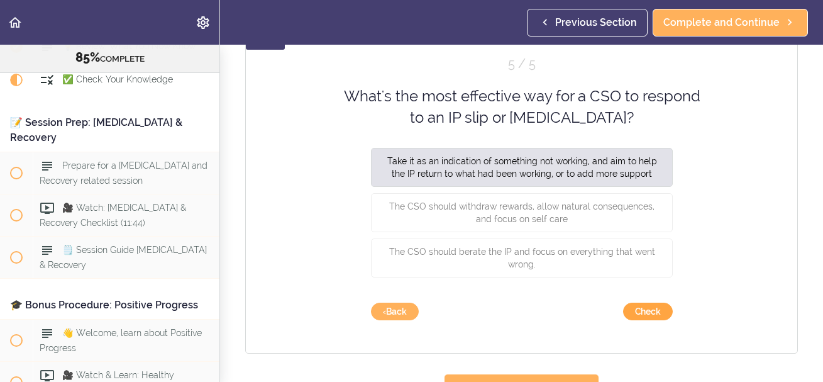
click at [662, 307] on button "Check" at bounding box center [648, 312] width 50 height 18
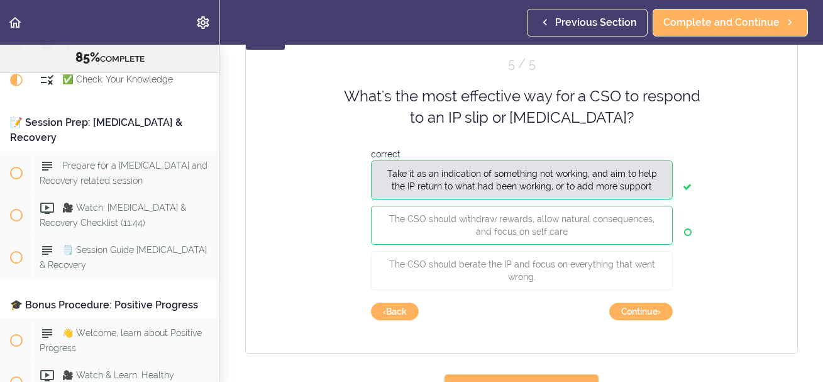
click at [692, 230] on div "Quiz 5 / 5 What's the most effective way for a CSO to respond to an IP slip or …" at bounding box center [521, 192] width 553 height 321
click at [649, 237] on button "The CSO should withdraw rewards, allow natural consequences, and focus on self …" at bounding box center [522, 224] width 302 height 39
click at [653, 305] on button "Continue ›" at bounding box center [641, 312] width 64 height 18
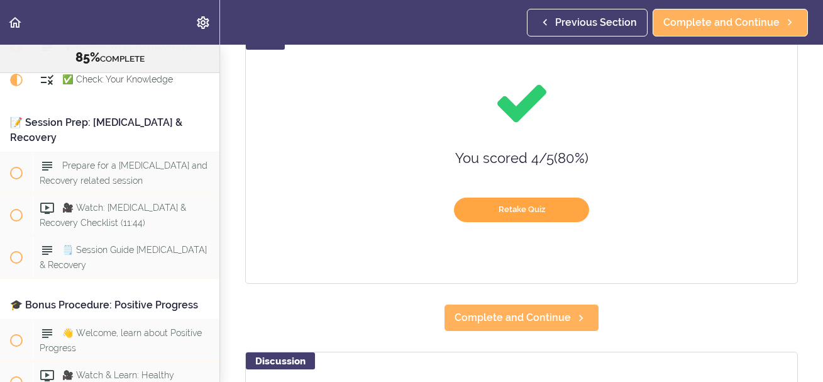
drag, startPoint x: 575, startPoint y: 214, endPoint x: 567, endPoint y: 269, distance: 55.9
click at [567, 269] on div "Quiz You scored 4 / 5 ( 80 %) Retake Quiz" at bounding box center [521, 158] width 553 height 252
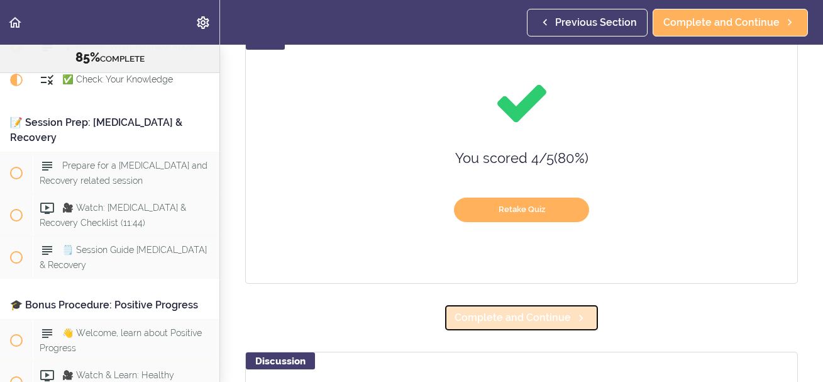
click at [579, 327] on link "Complete and Continue" at bounding box center [521, 318] width 155 height 28
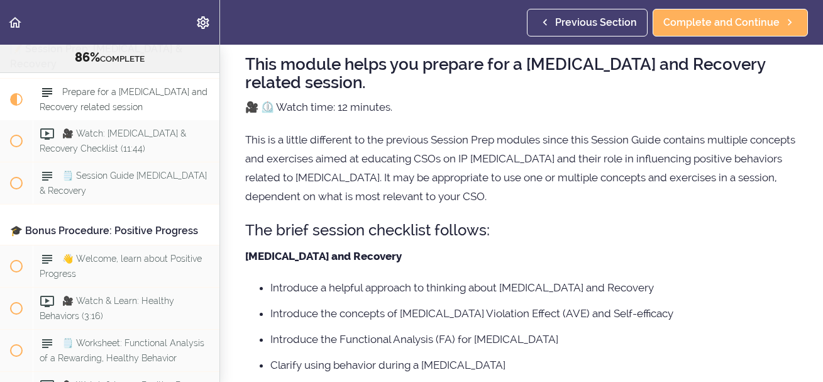
scroll to position [60, 0]
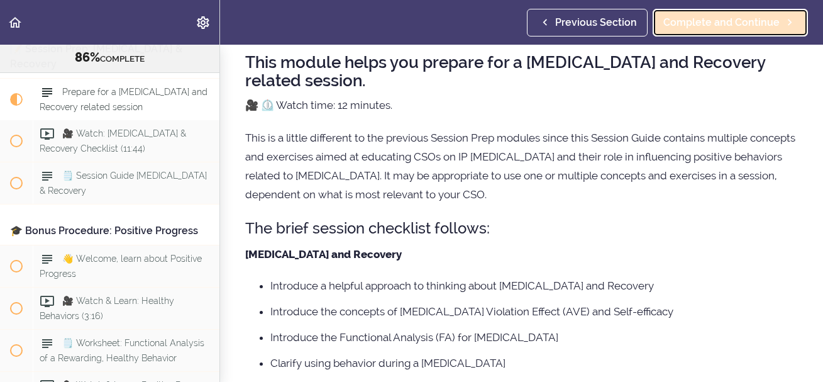
click at [718, 16] on span "Complete and Continue" at bounding box center [722, 22] width 116 height 15
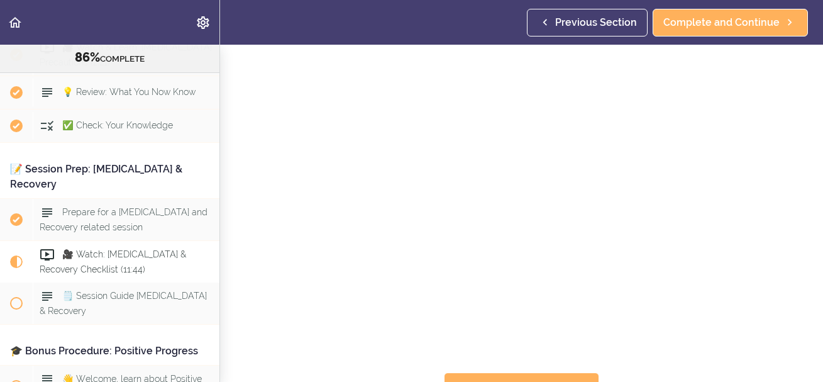
scroll to position [8174, 0]
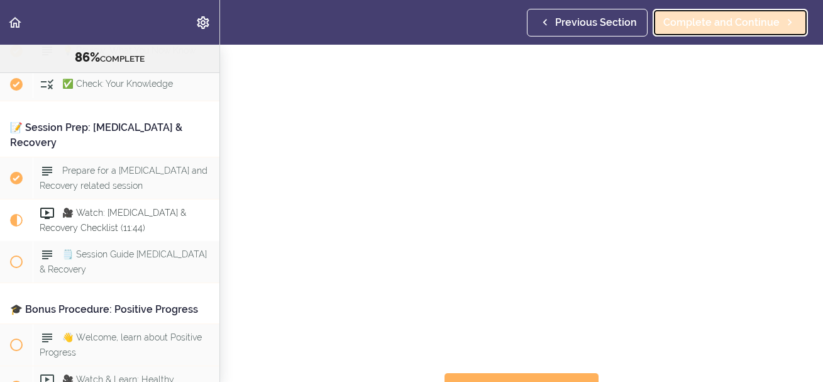
click at [681, 22] on span "Complete and Continue" at bounding box center [722, 22] width 116 height 15
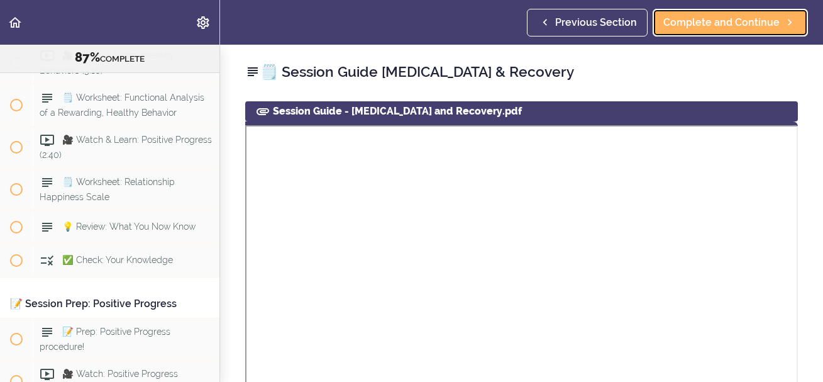
scroll to position [8519, 0]
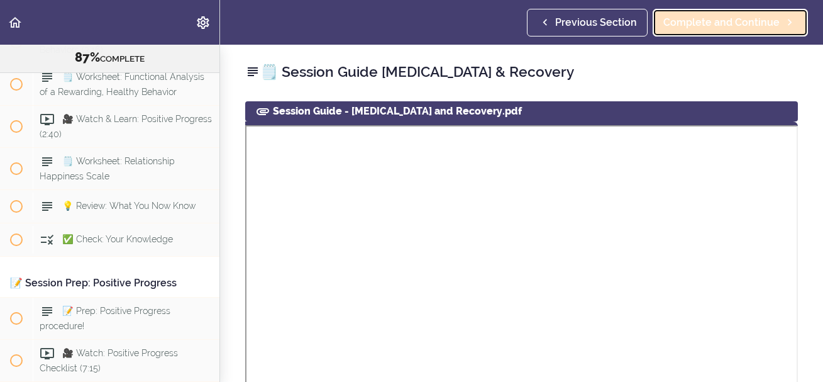
click at [714, 18] on span "Complete and Continue" at bounding box center [722, 22] width 116 height 15
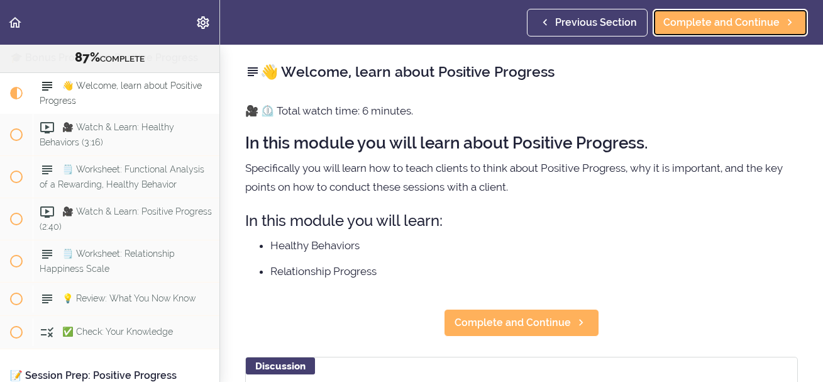
scroll to position [8421, 0]
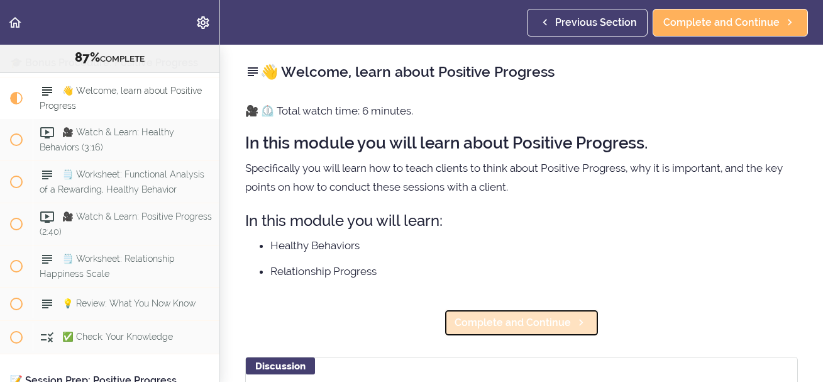
click at [519, 327] on span "Complete and Continue" at bounding box center [513, 322] width 116 height 15
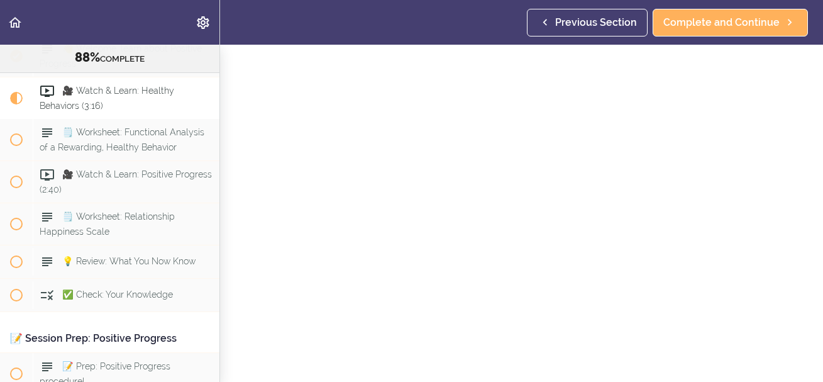
scroll to position [60, 0]
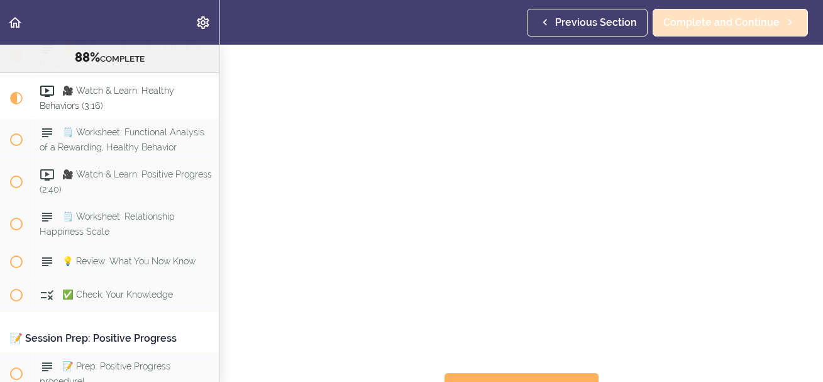
click at [714, 23] on span "Complete and Continue" at bounding box center [722, 22] width 116 height 15
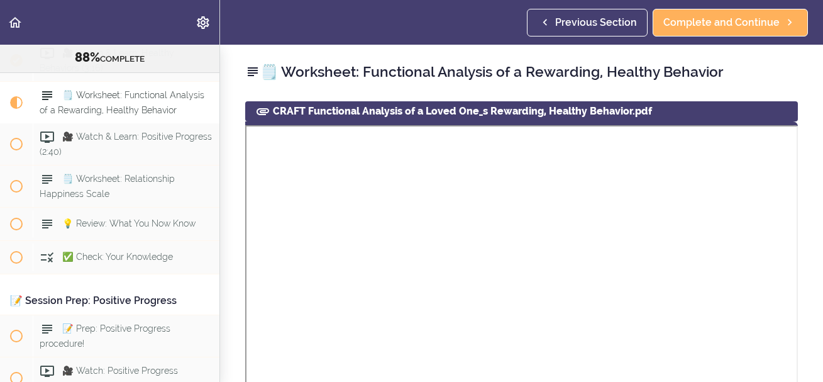
scroll to position [8506, 0]
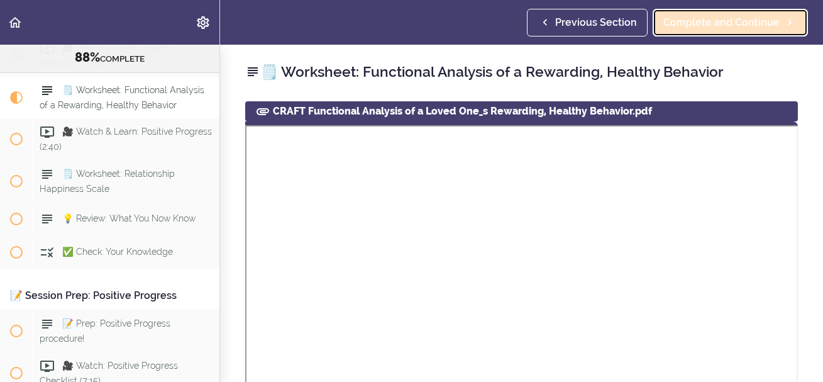
click at [760, 16] on span "Complete and Continue" at bounding box center [722, 22] width 116 height 15
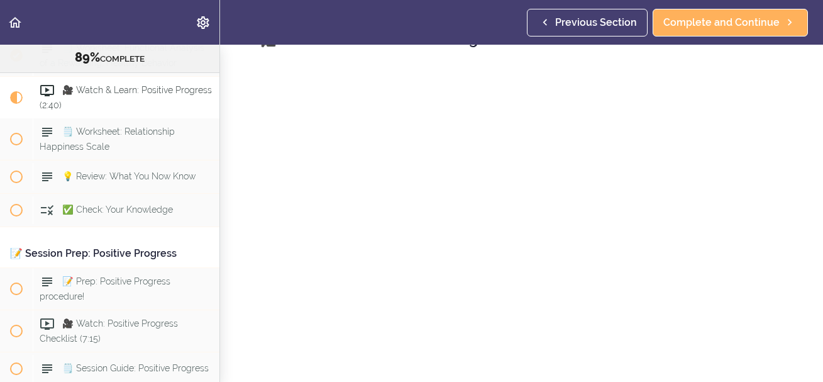
scroll to position [60, 0]
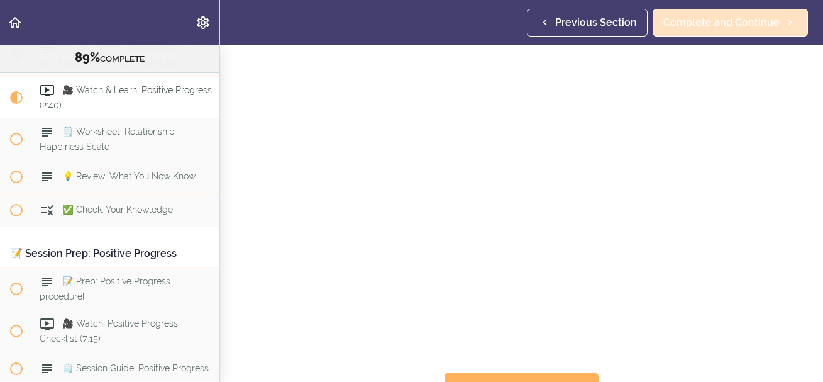
click at [756, 23] on span "Complete and Continue" at bounding box center [722, 22] width 116 height 15
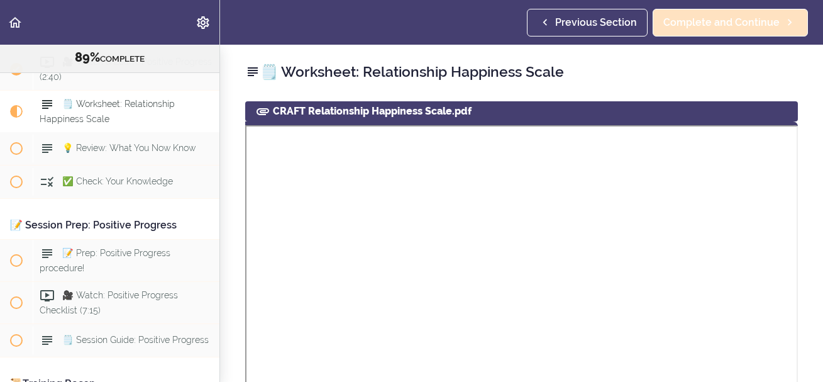
scroll to position [8591, 0]
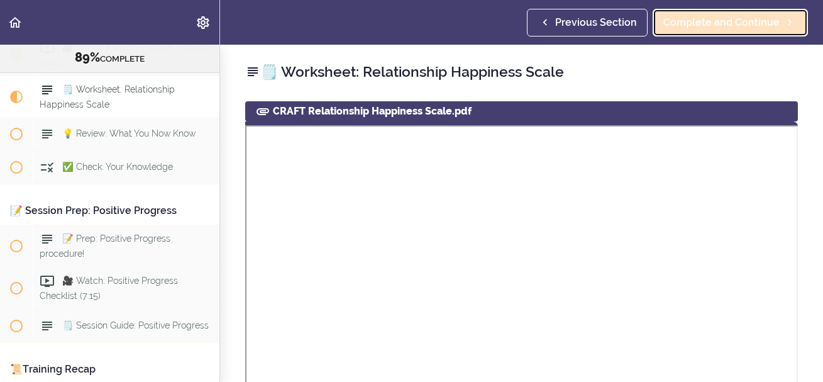
click at [718, 21] on span "Complete and Continue" at bounding box center [722, 22] width 116 height 15
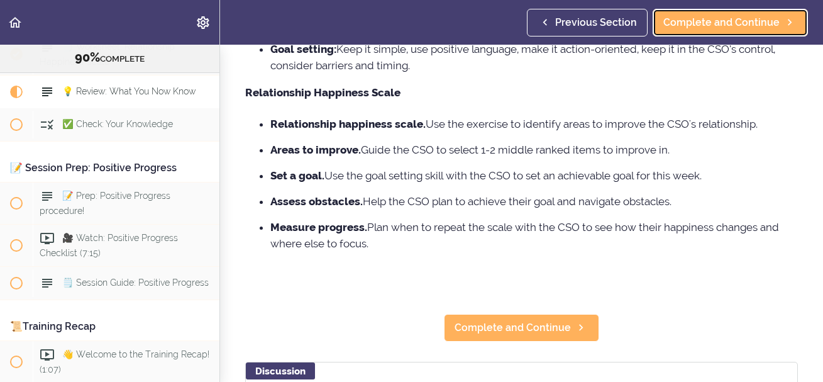
scroll to position [242, 0]
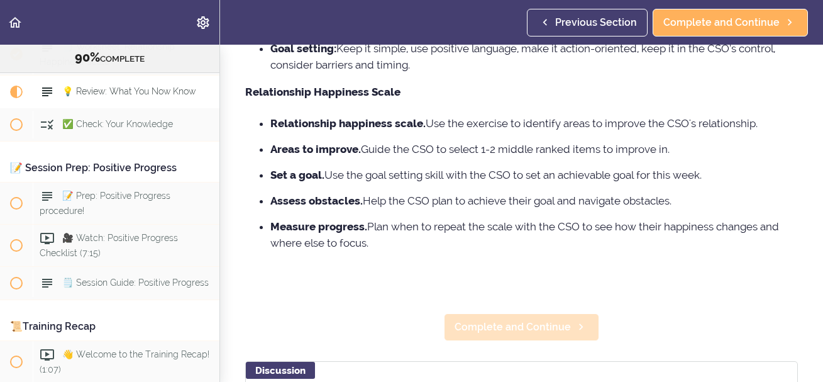
click at [499, 318] on section "Online Program: CRAFT Training for Professionals 90% COMPLETE 📜Introduction to …" at bounding box center [411, 213] width 823 height 337
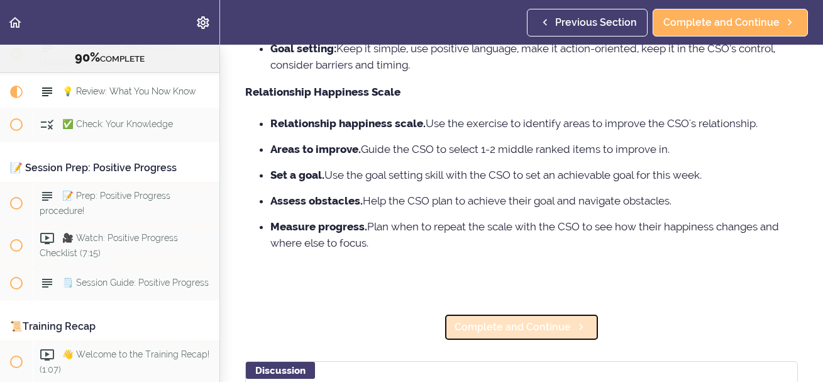
click at [499, 323] on span "Complete and Continue" at bounding box center [513, 326] width 116 height 15
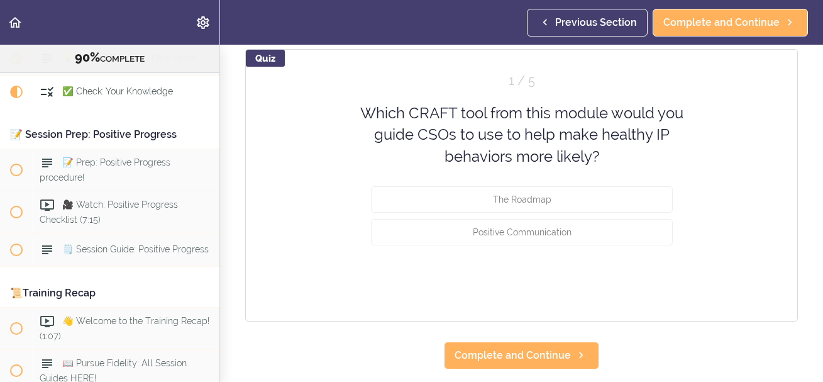
scroll to position [121, 0]
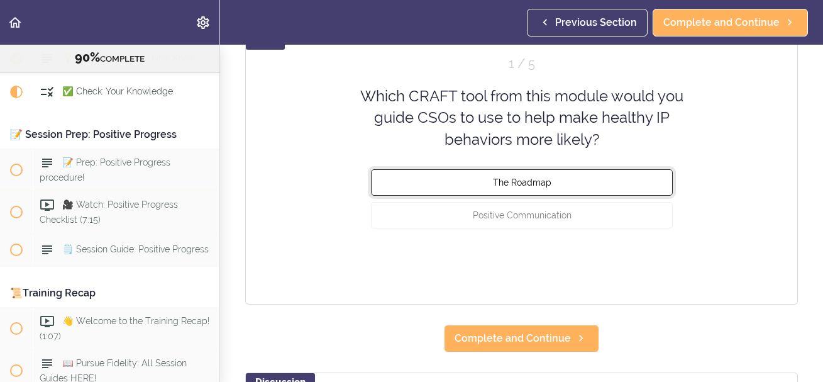
click at [445, 183] on button "The Roadmap" at bounding box center [522, 182] width 302 height 26
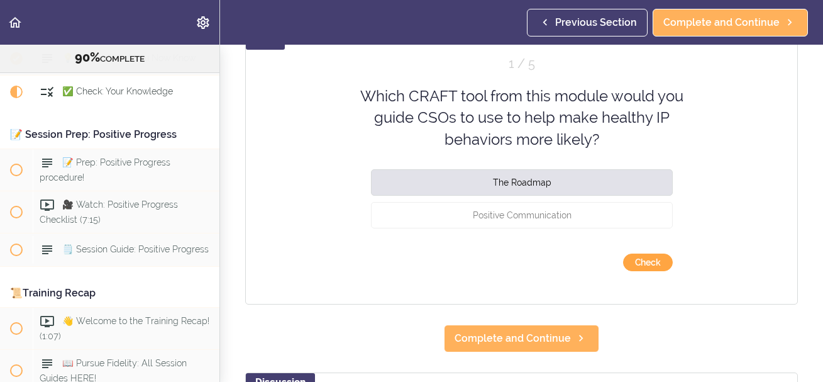
click at [645, 267] on button "Check" at bounding box center [648, 262] width 50 height 18
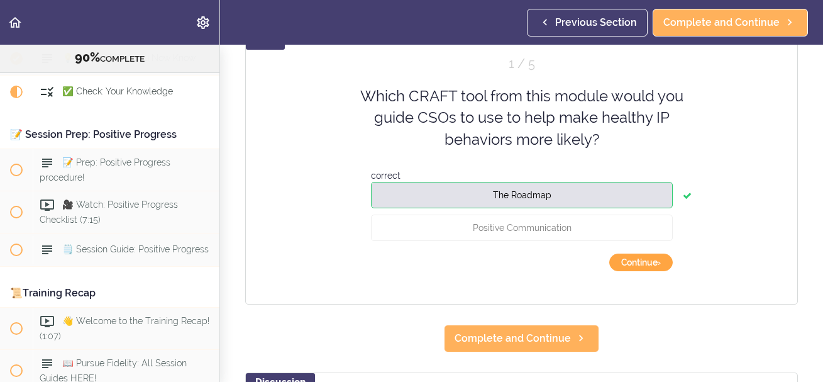
click at [650, 261] on button "Continue ›" at bounding box center [641, 262] width 64 height 18
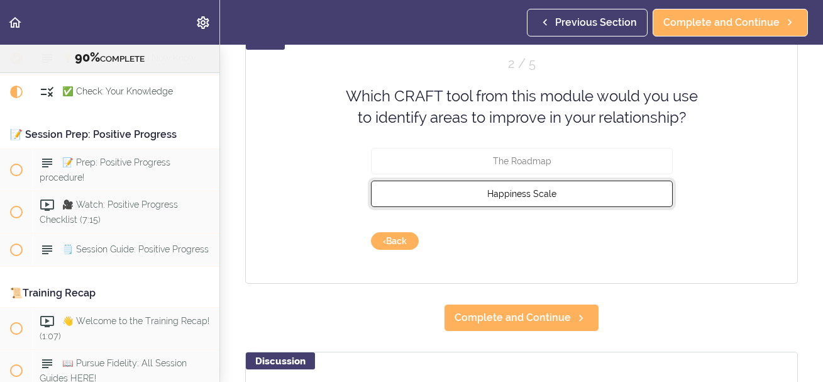
click at [611, 191] on button "Happiness Scale" at bounding box center [522, 193] width 302 height 26
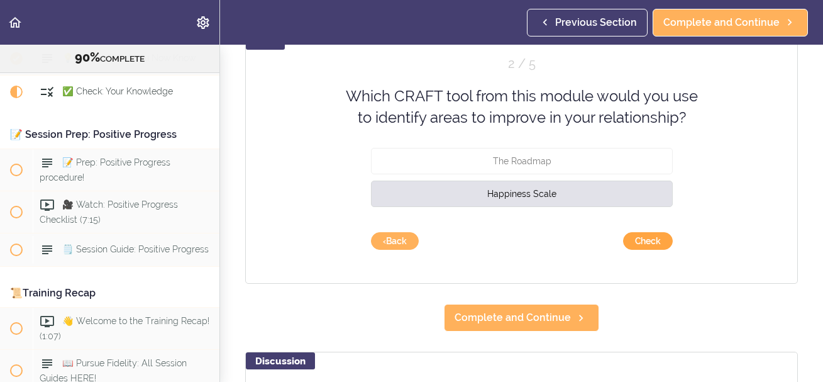
click at [656, 245] on button "Check" at bounding box center [648, 241] width 50 height 18
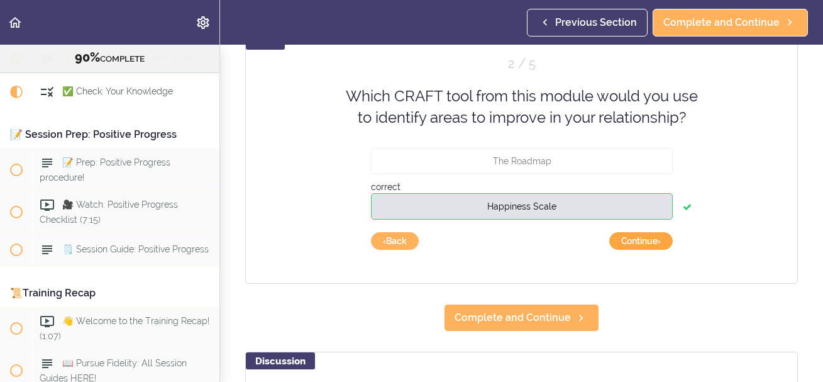
click at [649, 244] on button "Continue ›" at bounding box center [641, 241] width 64 height 18
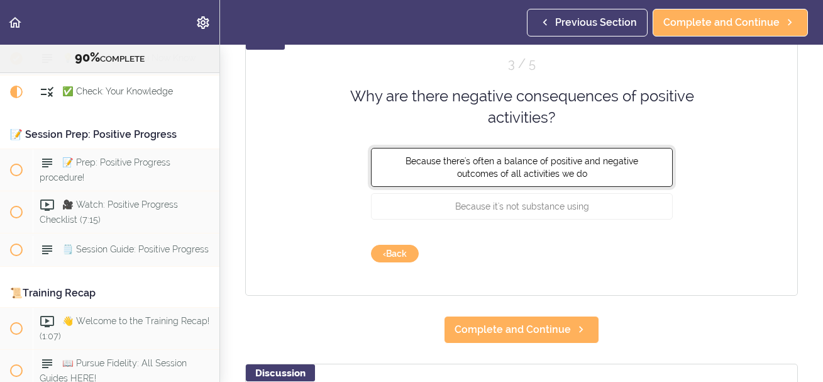
click at [406, 165] on span "Because there's often a balance of positive and negative outcomes of all activi…" at bounding box center [522, 166] width 233 height 23
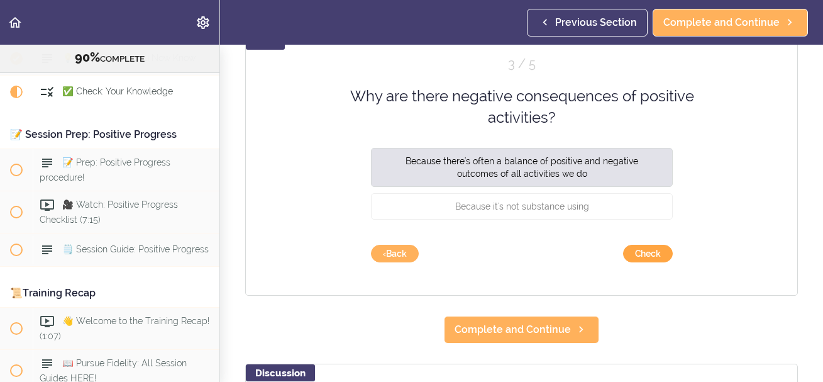
click at [651, 260] on button "Check" at bounding box center [648, 254] width 50 height 18
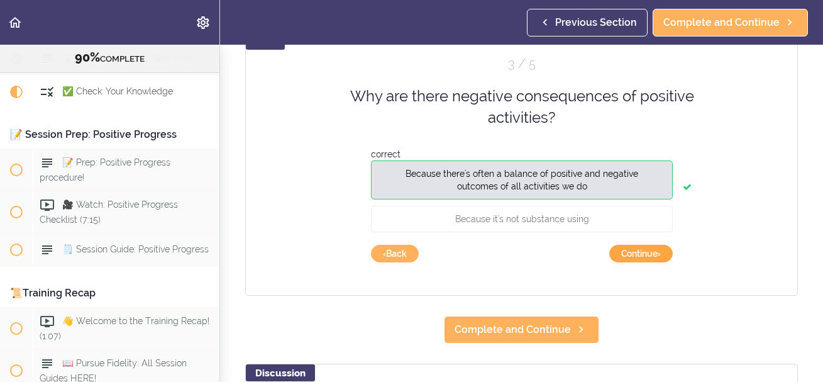
click at [654, 256] on button "Continue ›" at bounding box center [641, 254] width 64 height 18
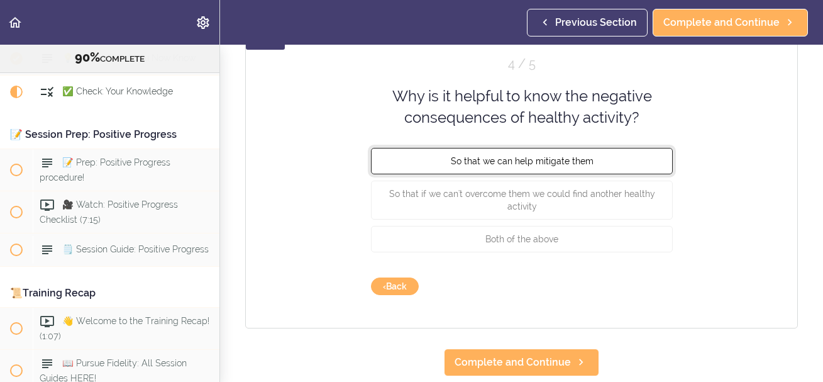
click at [639, 160] on button "So that we can help mitigate them" at bounding box center [522, 160] width 302 height 26
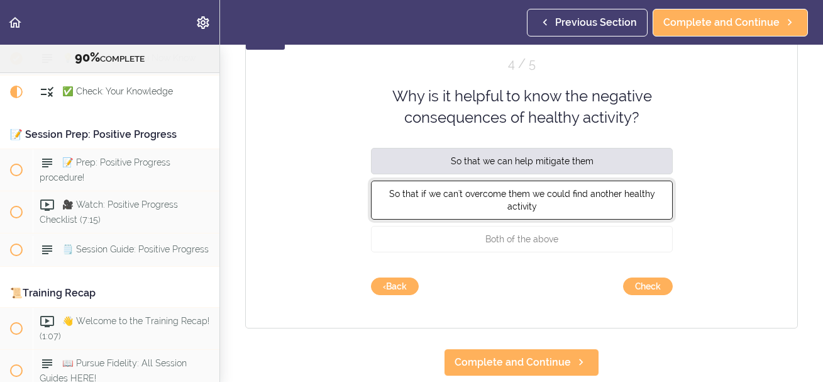
click at [442, 207] on button "So that if we can't overcome them we could find another healthy activity" at bounding box center [522, 199] width 302 height 39
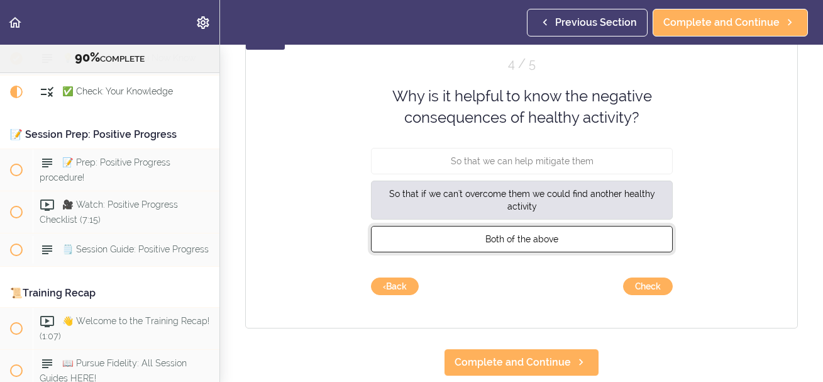
click at [493, 239] on span "Both of the above" at bounding box center [522, 238] width 73 height 10
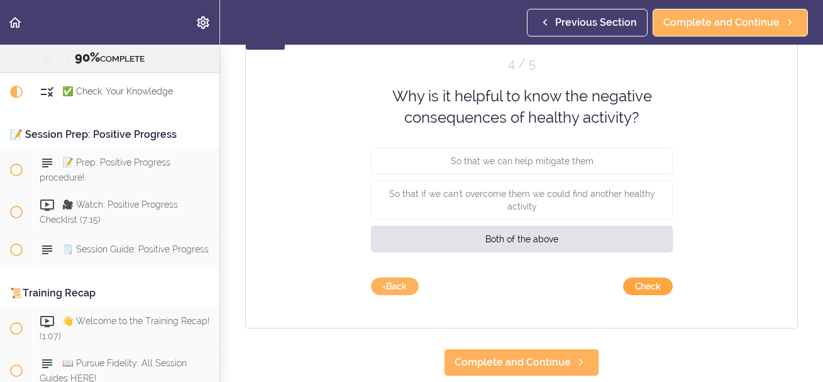
click at [655, 282] on button "Check" at bounding box center [648, 286] width 50 height 18
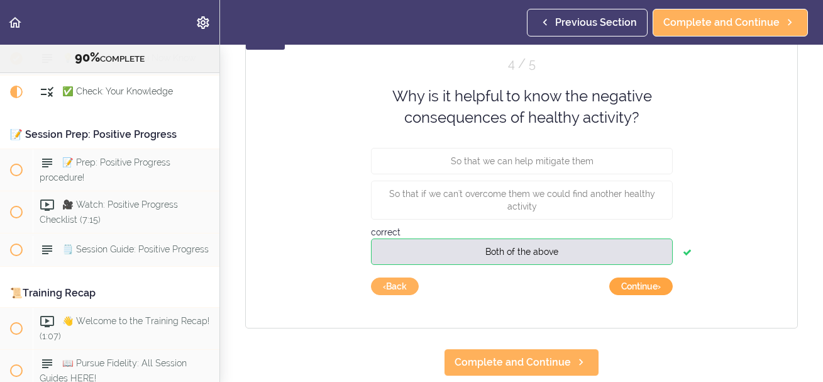
click at [659, 286] on button "Continue ›" at bounding box center [641, 286] width 64 height 18
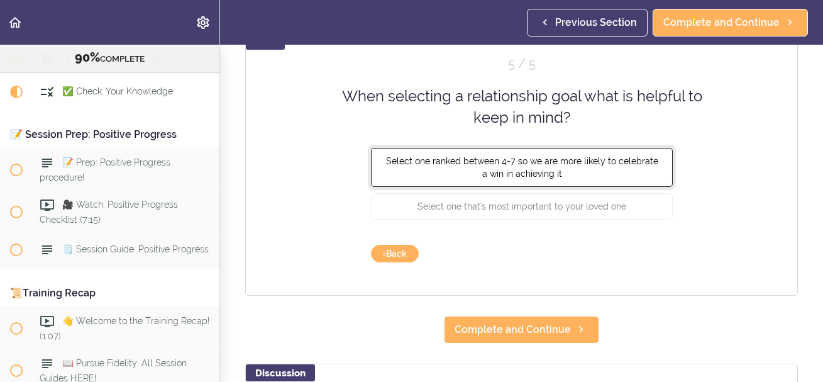
click at [606, 175] on button "Select one ranked between 4-7 so we are more likely to celebrate a win in achie…" at bounding box center [522, 166] width 302 height 39
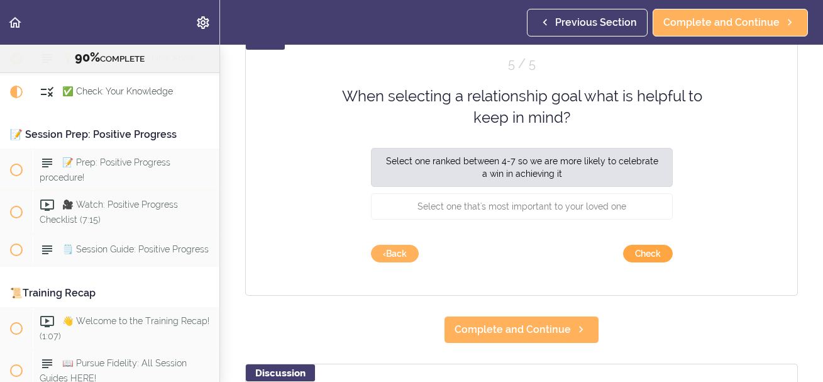
click at [651, 252] on button "Check" at bounding box center [648, 254] width 50 height 18
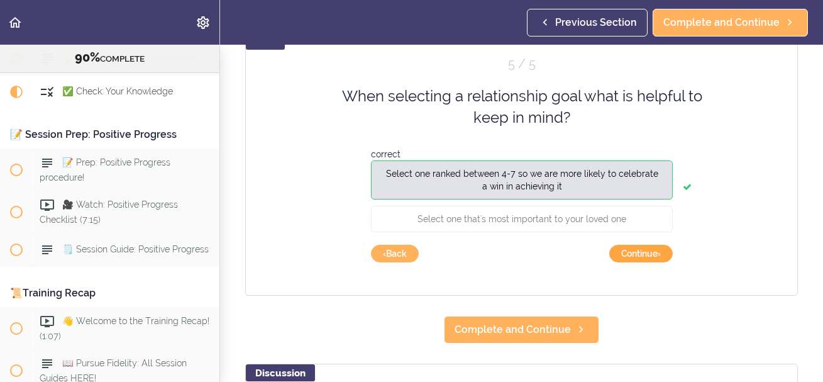
click at [650, 252] on button "Continue ›" at bounding box center [641, 254] width 64 height 18
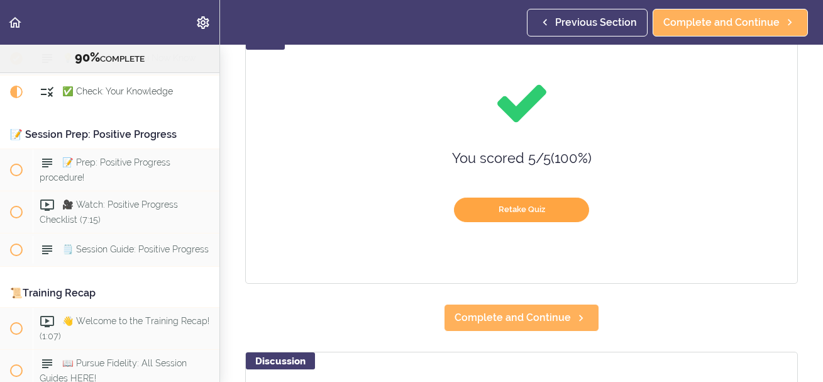
click at [498, 218] on button "Retake Quiz" at bounding box center [521, 209] width 135 height 25
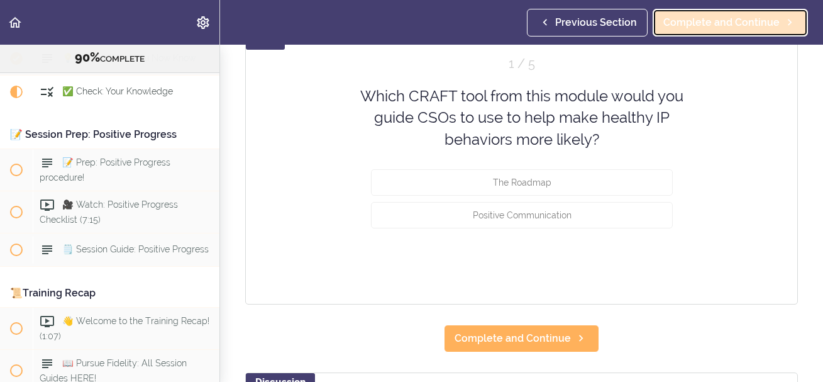
click at [697, 24] on span "Complete and Continue" at bounding box center [722, 22] width 116 height 15
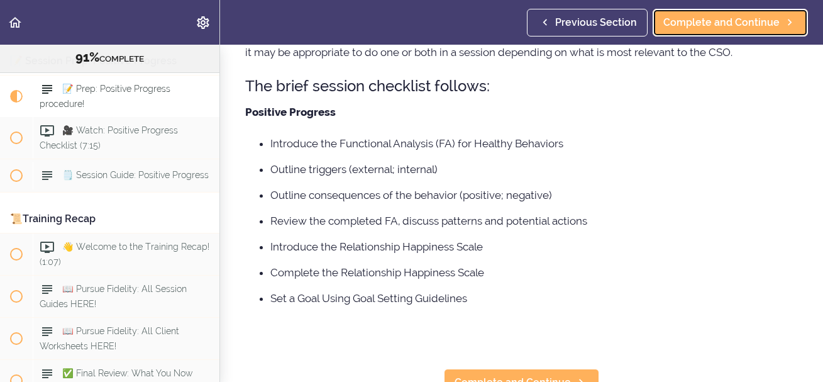
scroll to position [196, 0]
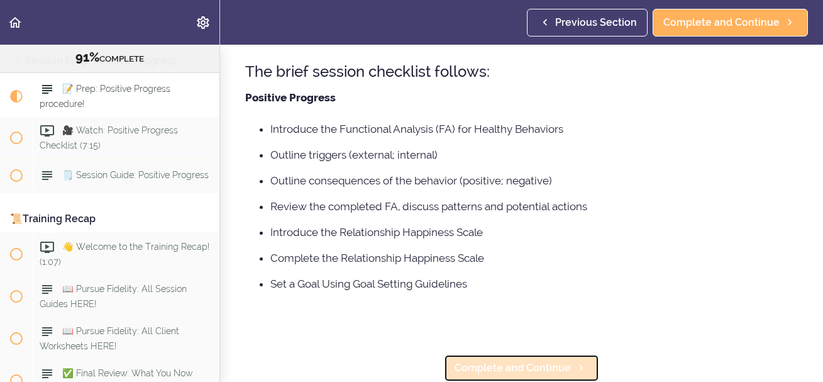
click at [496, 358] on link "Complete and Continue" at bounding box center [521, 368] width 155 height 28
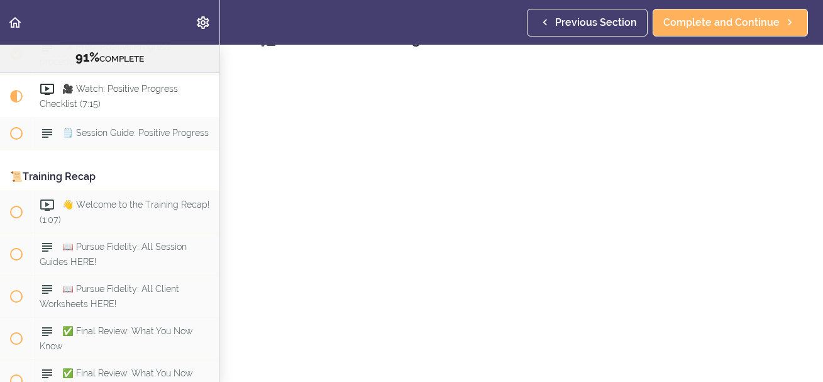
scroll to position [60, 0]
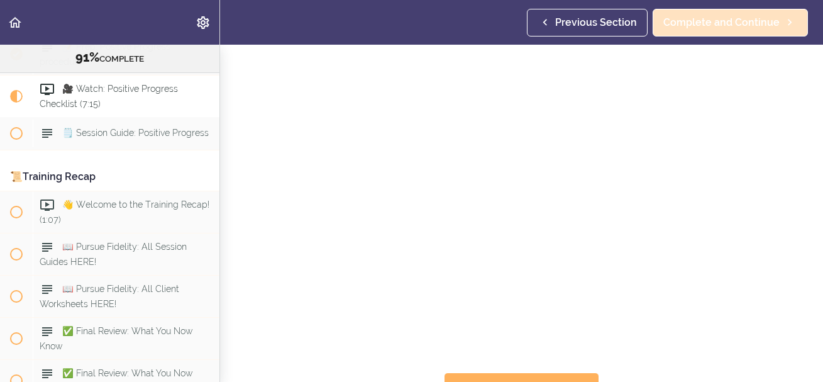
click at [709, 20] on span "Complete and Continue" at bounding box center [722, 22] width 116 height 15
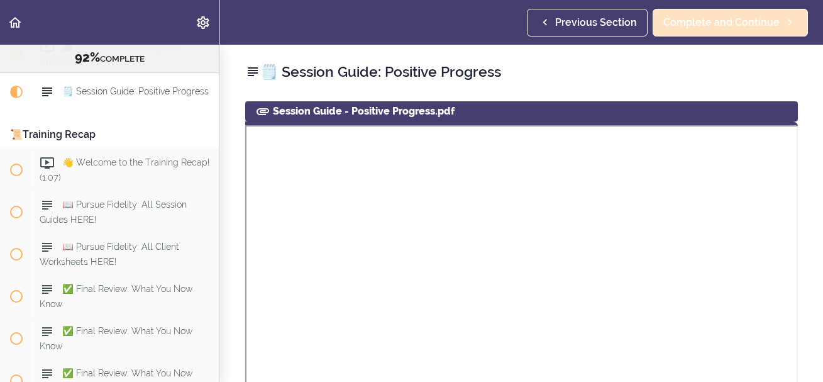
scroll to position [8826, 0]
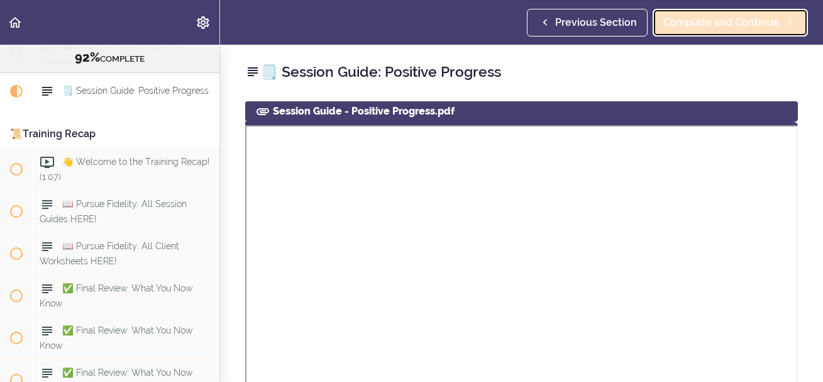
click at [742, 21] on span "Complete and Continue" at bounding box center [722, 22] width 116 height 15
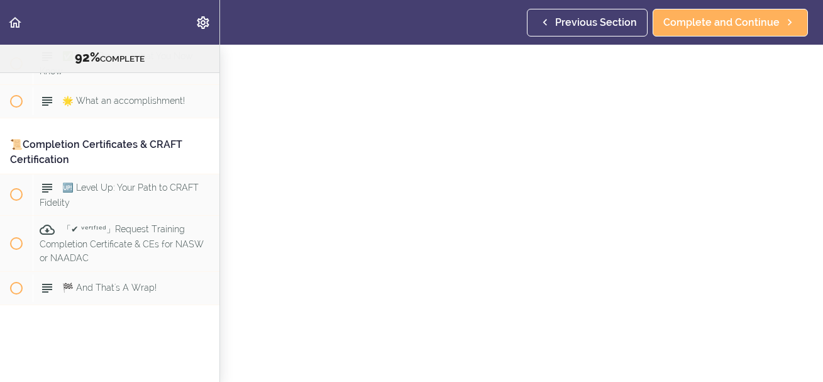
scroll to position [9202, 0]
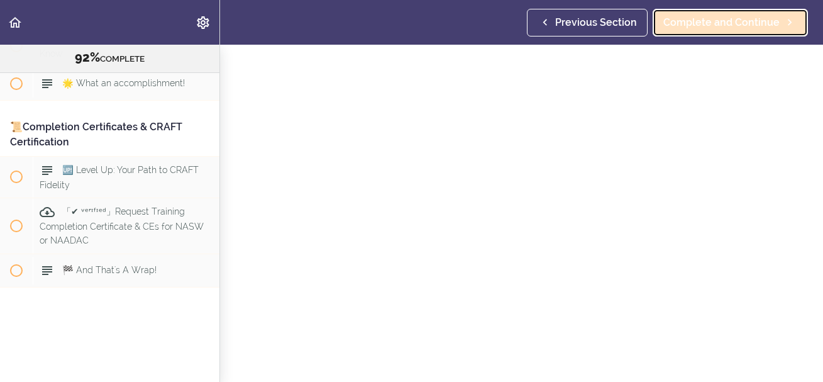
click at [767, 21] on span "Complete and Continue" at bounding box center [722, 22] width 116 height 15
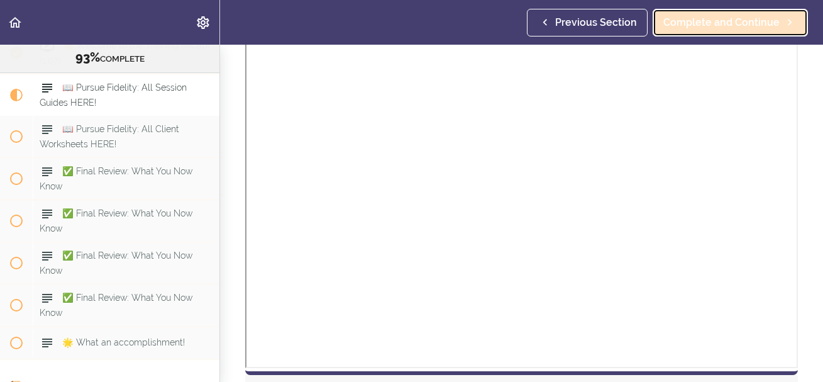
scroll to position [1268, 0]
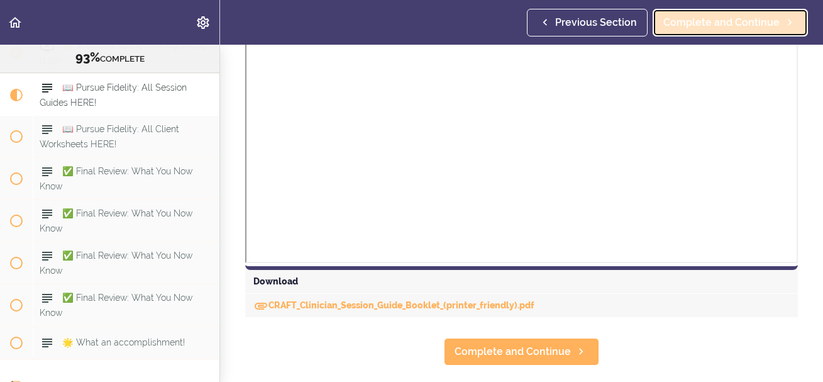
click at [690, 21] on span "Complete and Continue" at bounding box center [722, 22] width 116 height 15
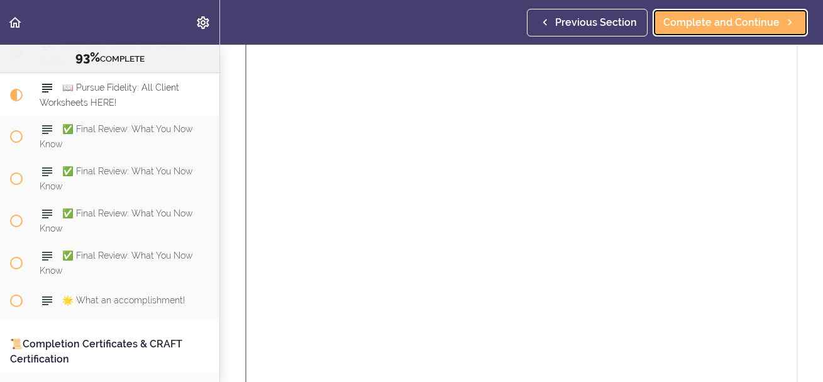
scroll to position [242, 0]
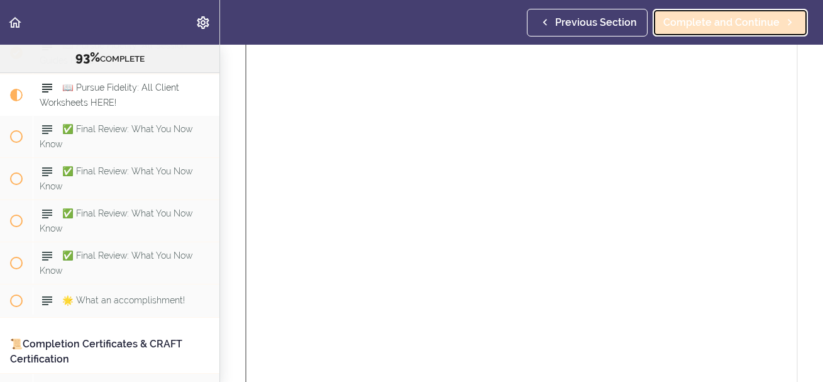
click at [681, 31] on link "Complete and Continue" at bounding box center [730, 23] width 155 height 28
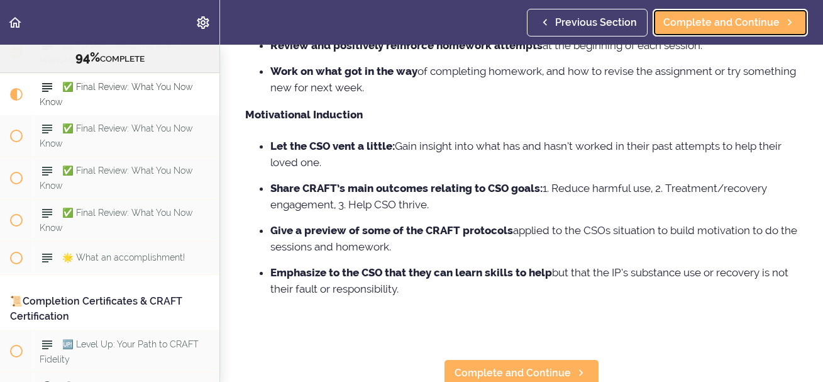
scroll to position [432, 0]
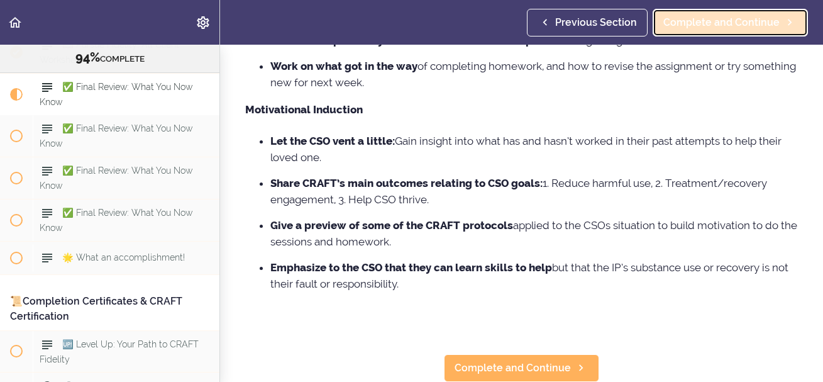
click at [737, 24] on span "Complete and Continue" at bounding box center [722, 22] width 116 height 15
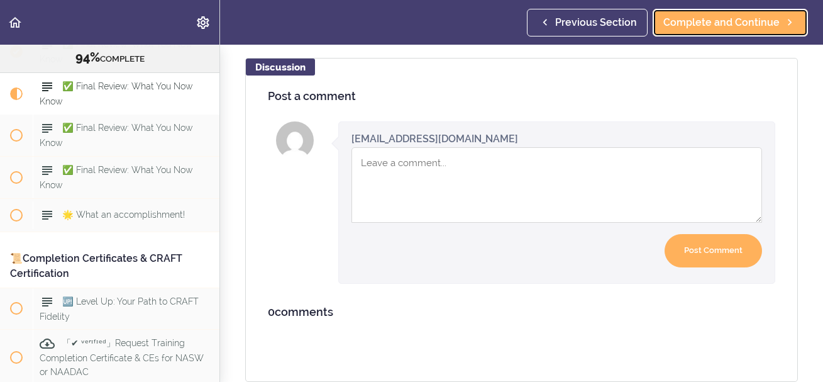
scroll to position [1007, 0]
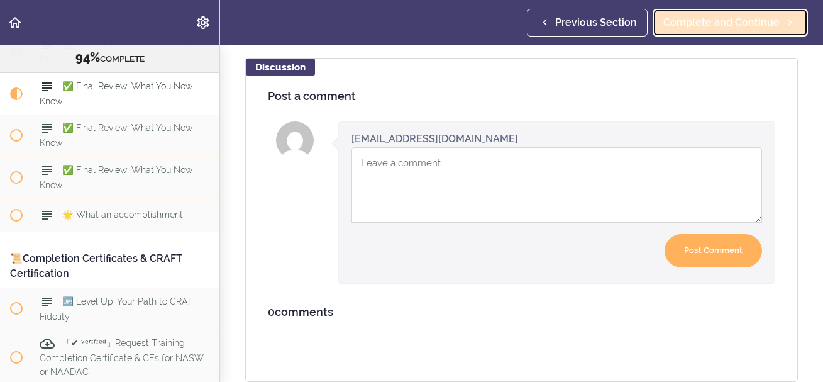
click at [688, 14] on link "Complete and Continue" at bounding box center [730, 23] width 155 height 28
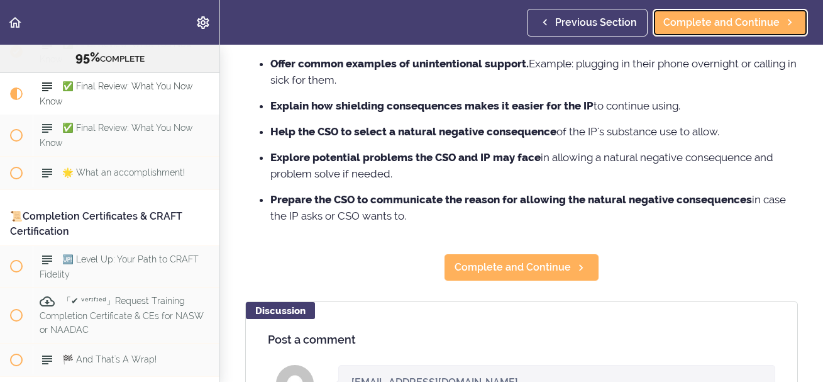
scroll to position [971, 0]
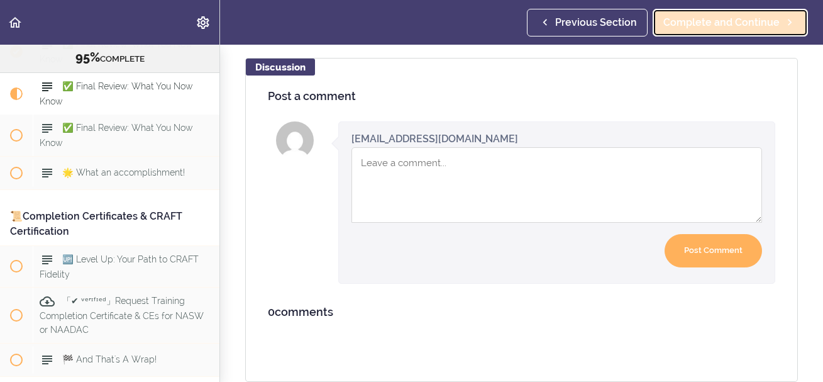
click at [686, 26] on span "Complete and Continue" at bounding box center [722, 22] width 116 height 15
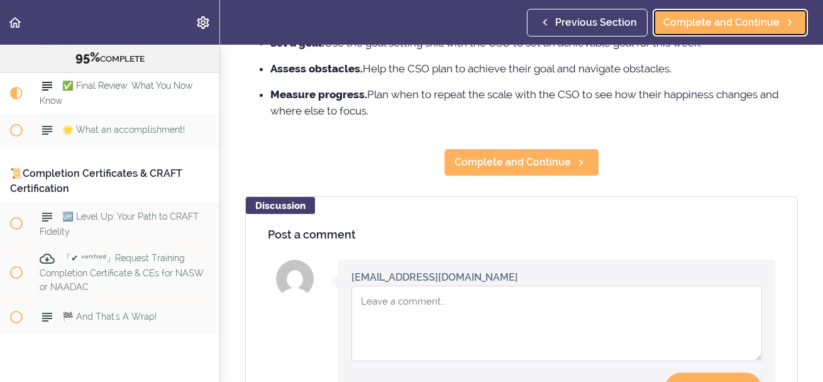
scroll to position [820, 0]
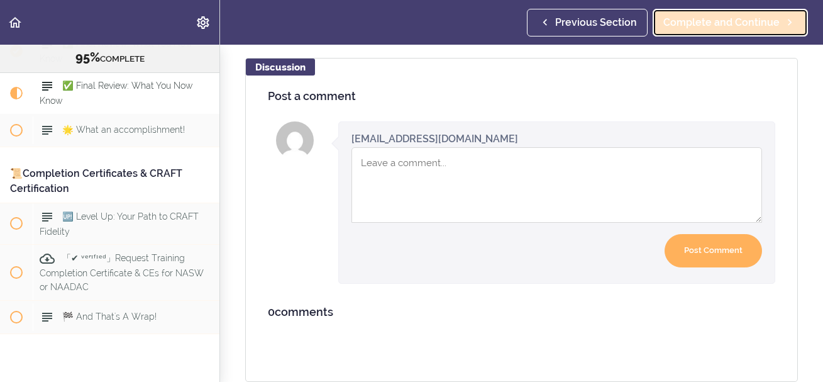
click at [736, 19] on span "Complete and Continue" at bounding box center [722, 22] width 116 height 15
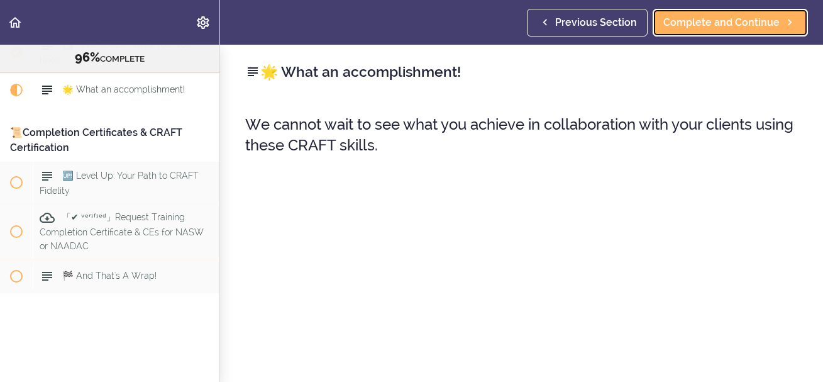
scroll to position [9198, 0]
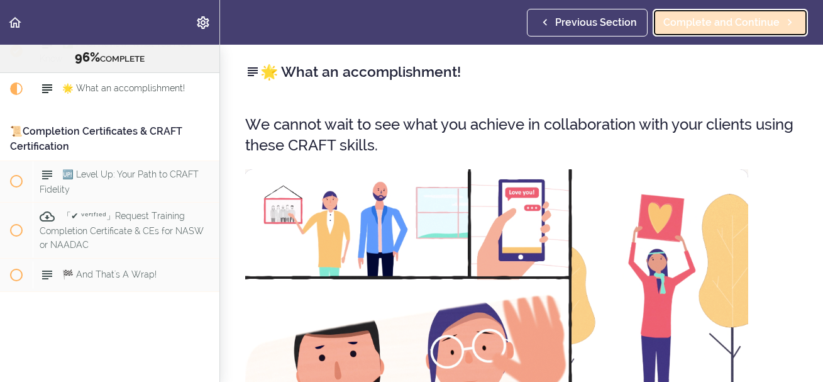
click at [684, 25] on span "Complete and Continue" at bounding box center [722, 22] width 116 height 15
